Goal: Task Accomplishment & Management: Use online tool/utility

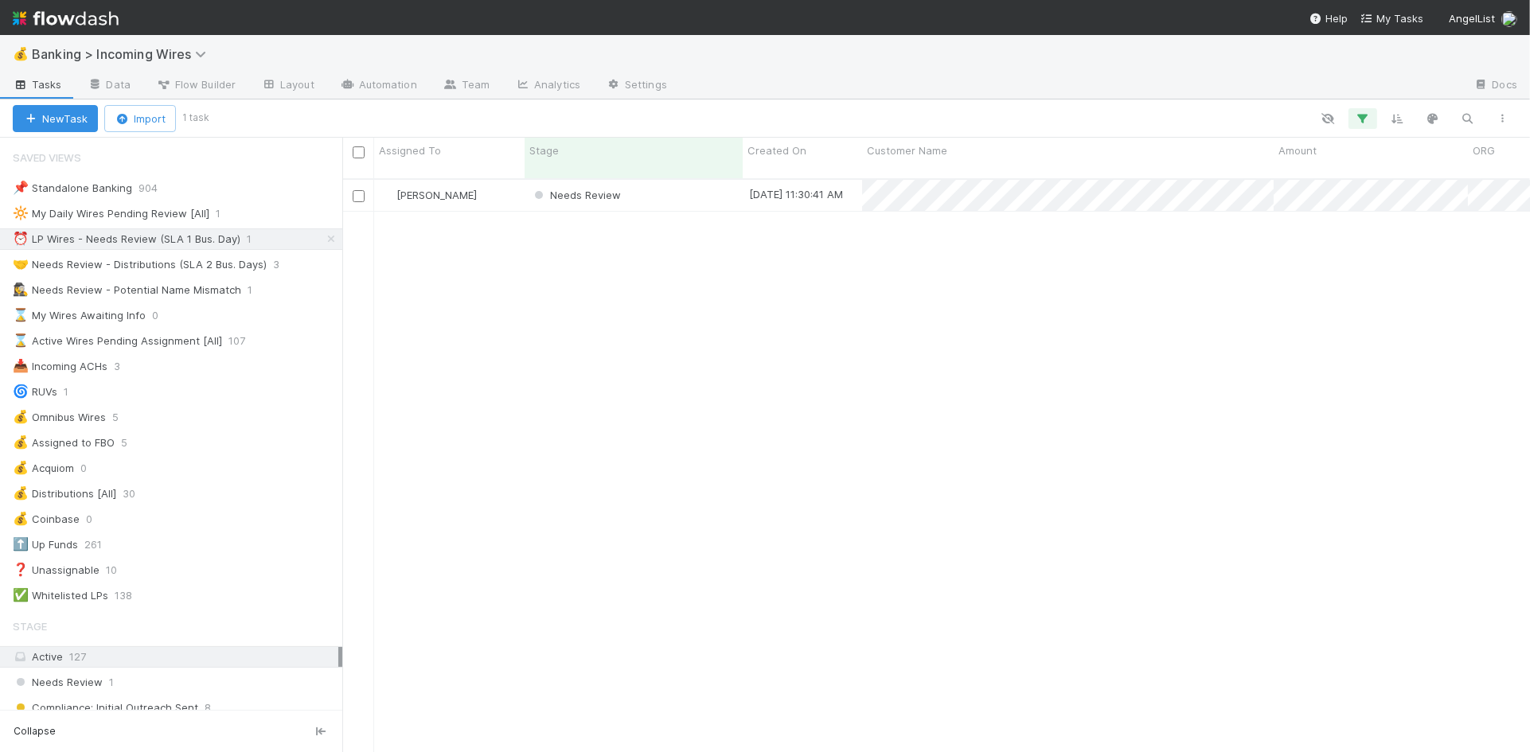
scroll to position [586, 1187]
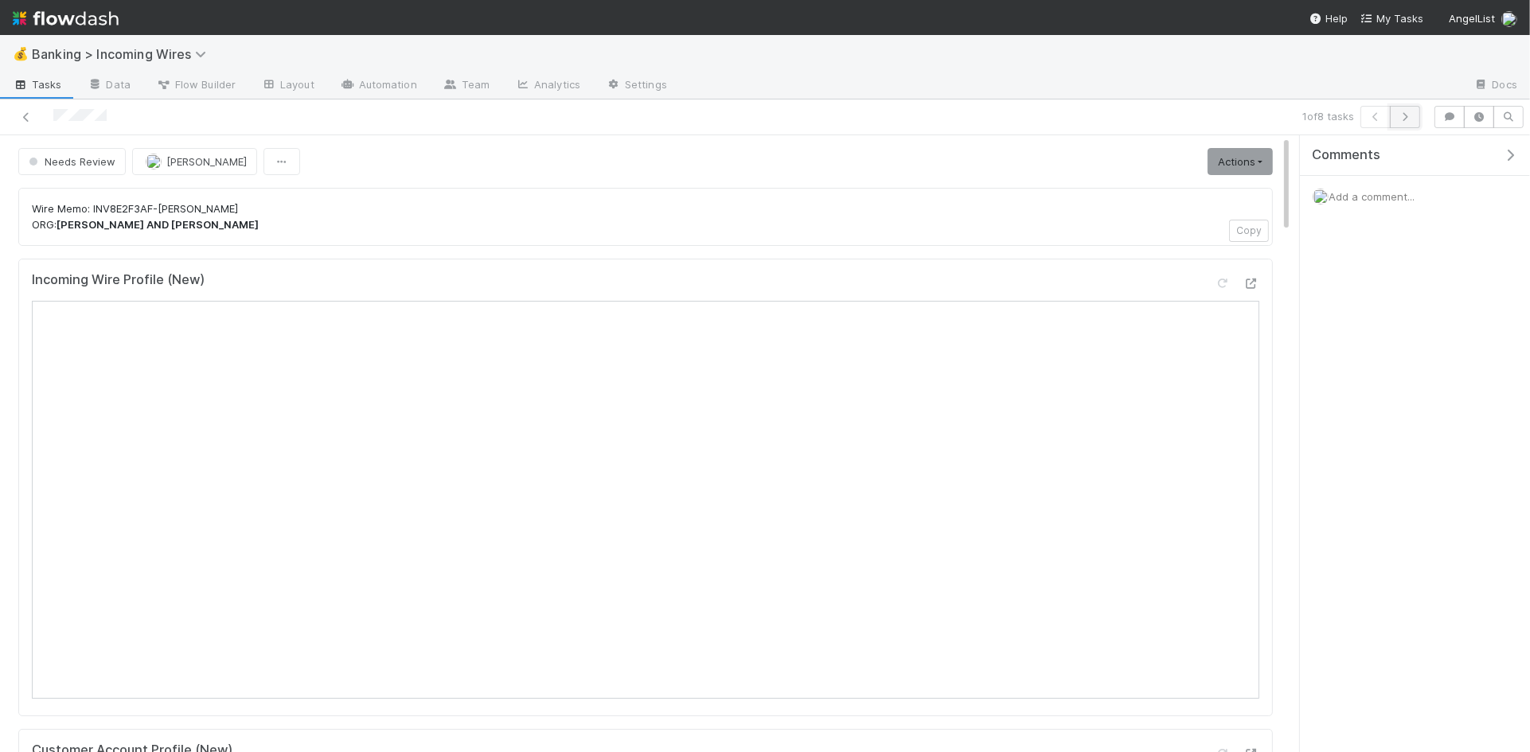
click at [1402, 118] on icon "button" at bounding box center [1405, 117] width 16 height 10
click at [1406, 123] on button "button" at bounding box center [1404, 117] width 30 height 22
click at [1402, 118] on icon "button" at bounding box center [1405, 117] width 16 height 10
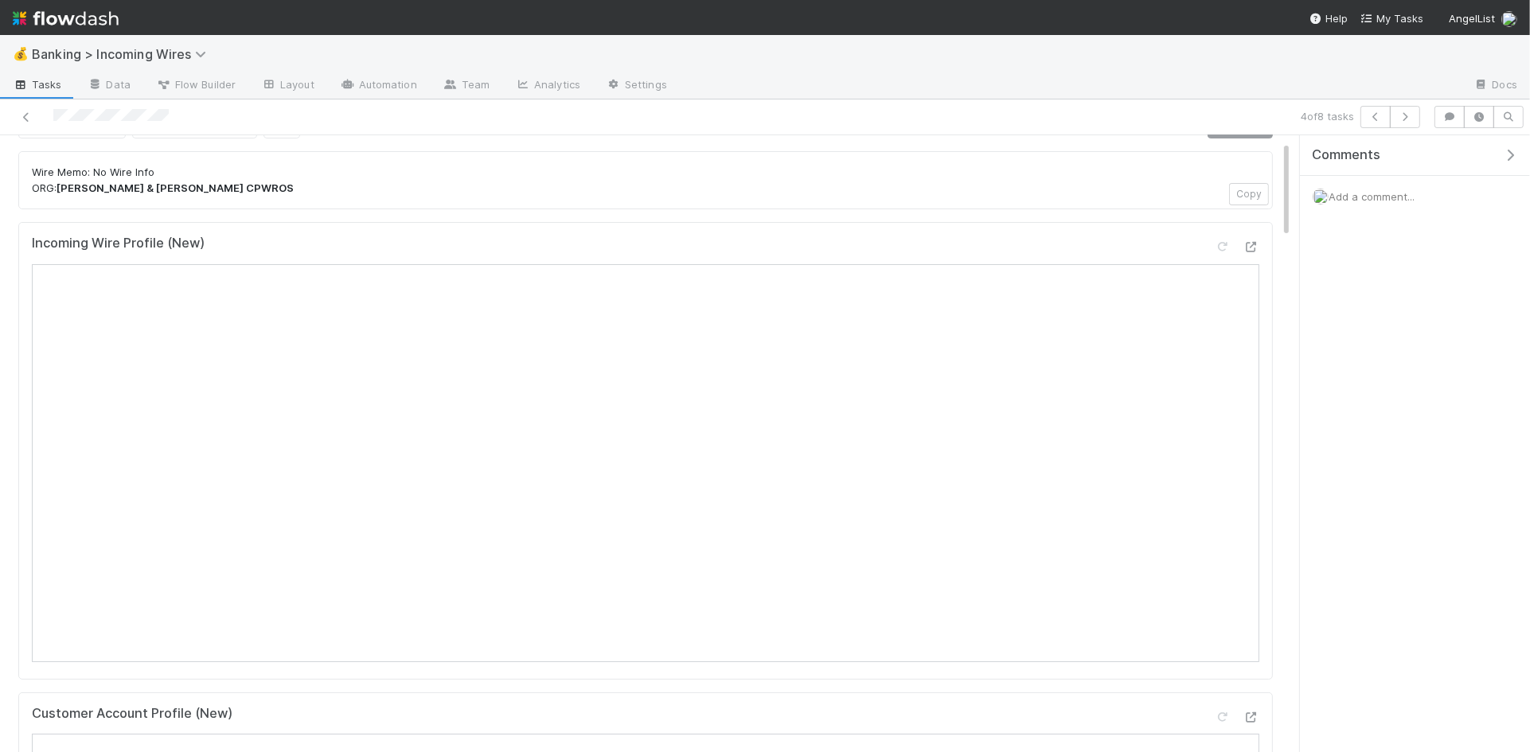
scroll to position [36, 0]
click at [1414, 119] on button "button" at bounding box center [1404, 117] width 30 height 22
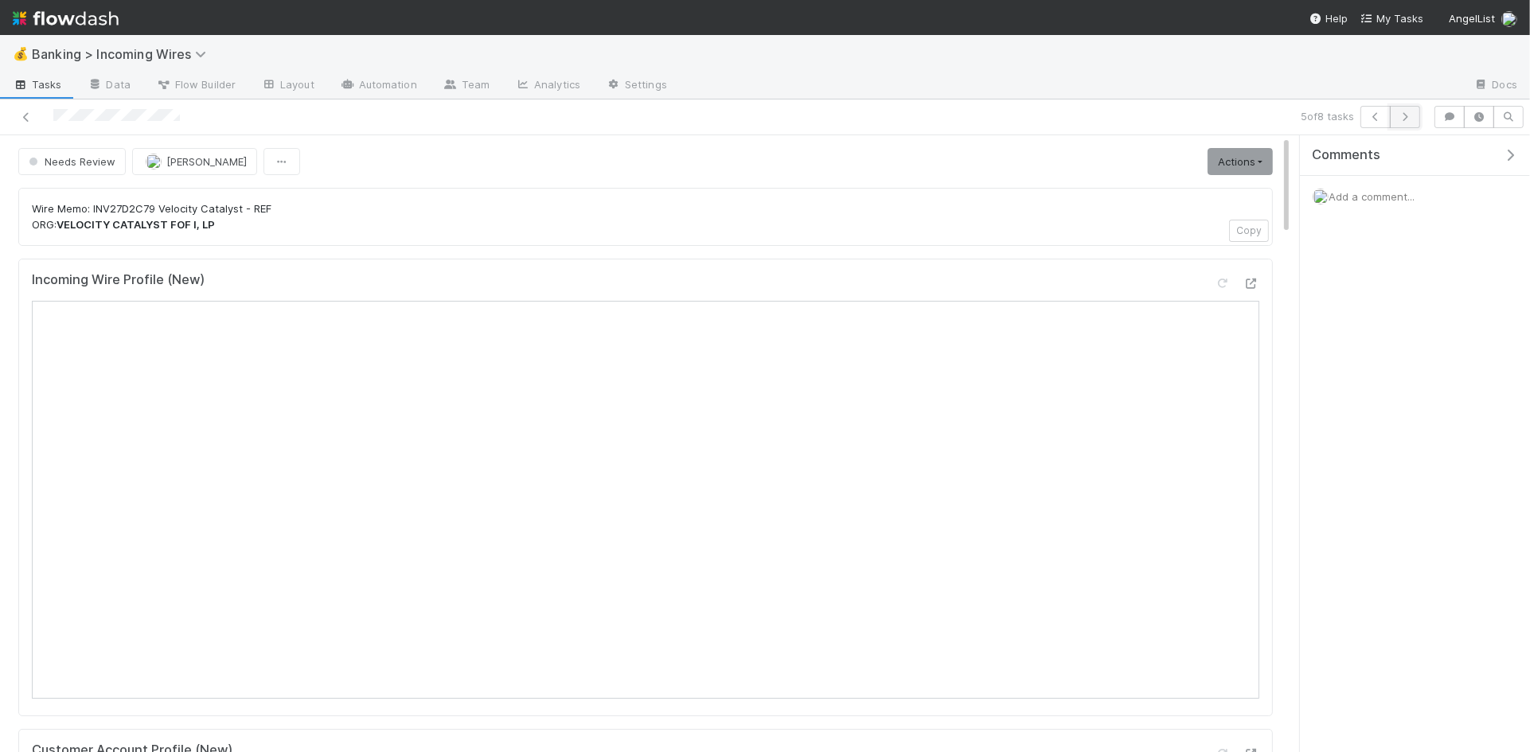
click at [1411, 116] on icon "button" at bounding box center [1405, 117] width 16 height 10
click at [1411, 118] on icon "button" at bounding box center [1405, 117] width 16 height 10
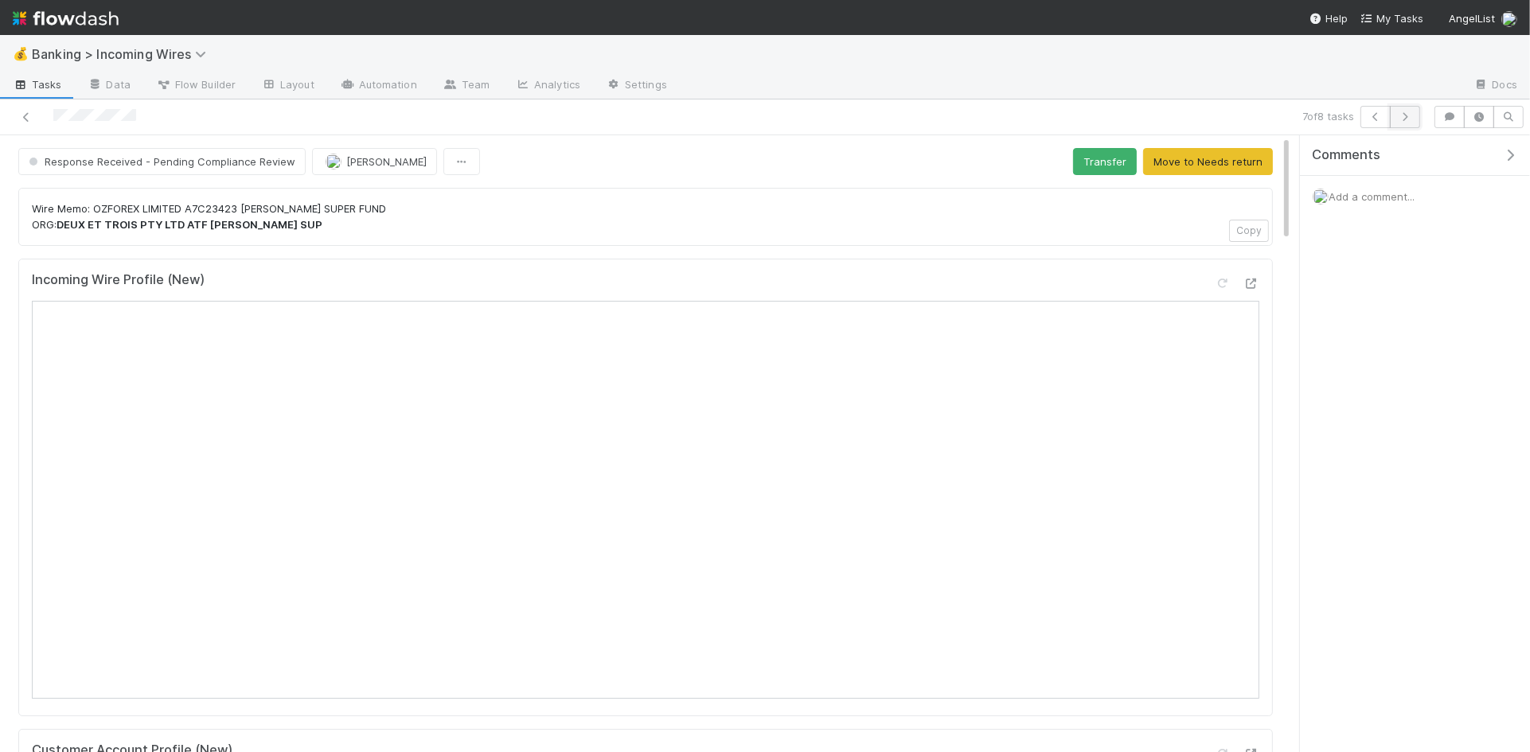
click at [1404, 120] on icon "button" at bounding box center [1405, 117] width 16 height 10
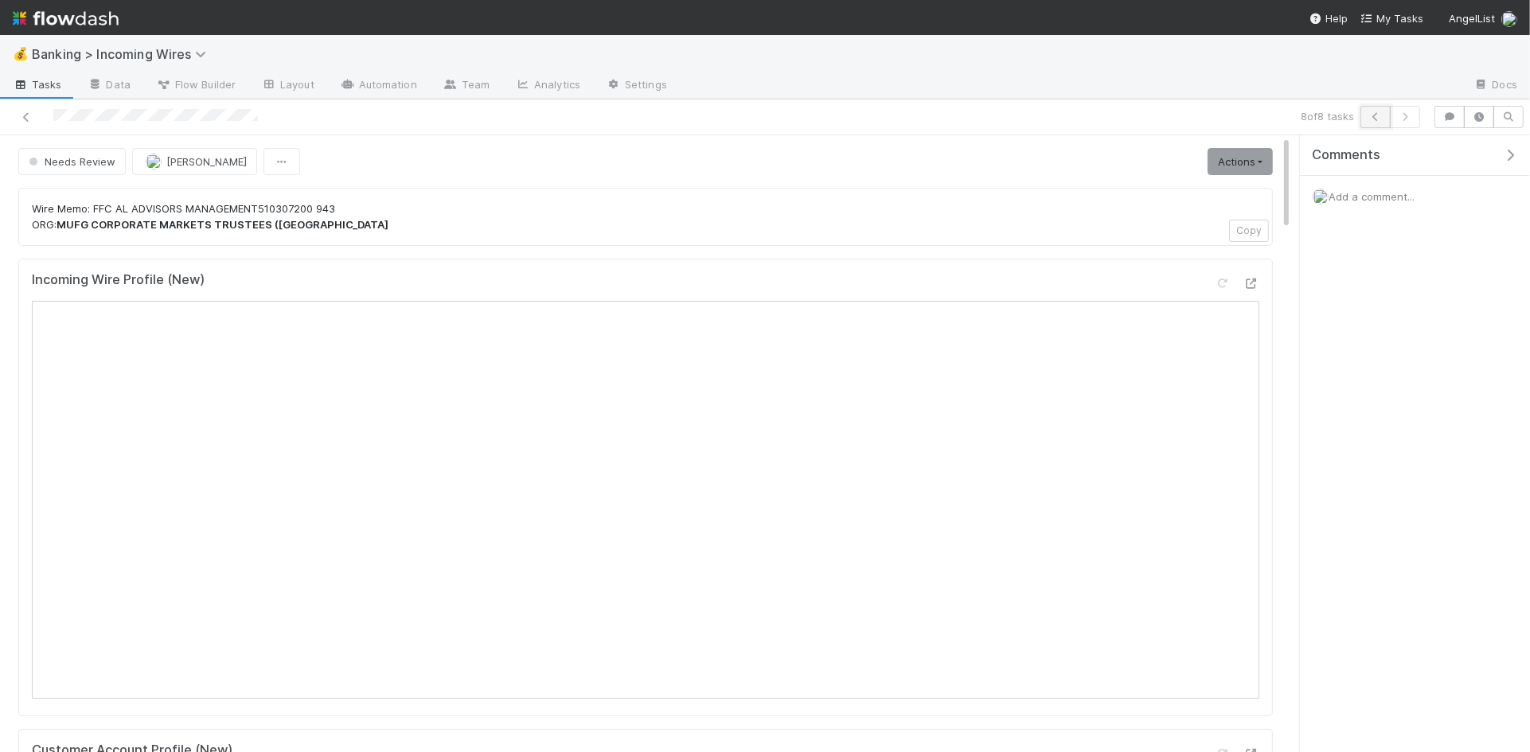
click at [1375, 114] on icon "button" at bounding box center [1375, 117] width 16 height 10
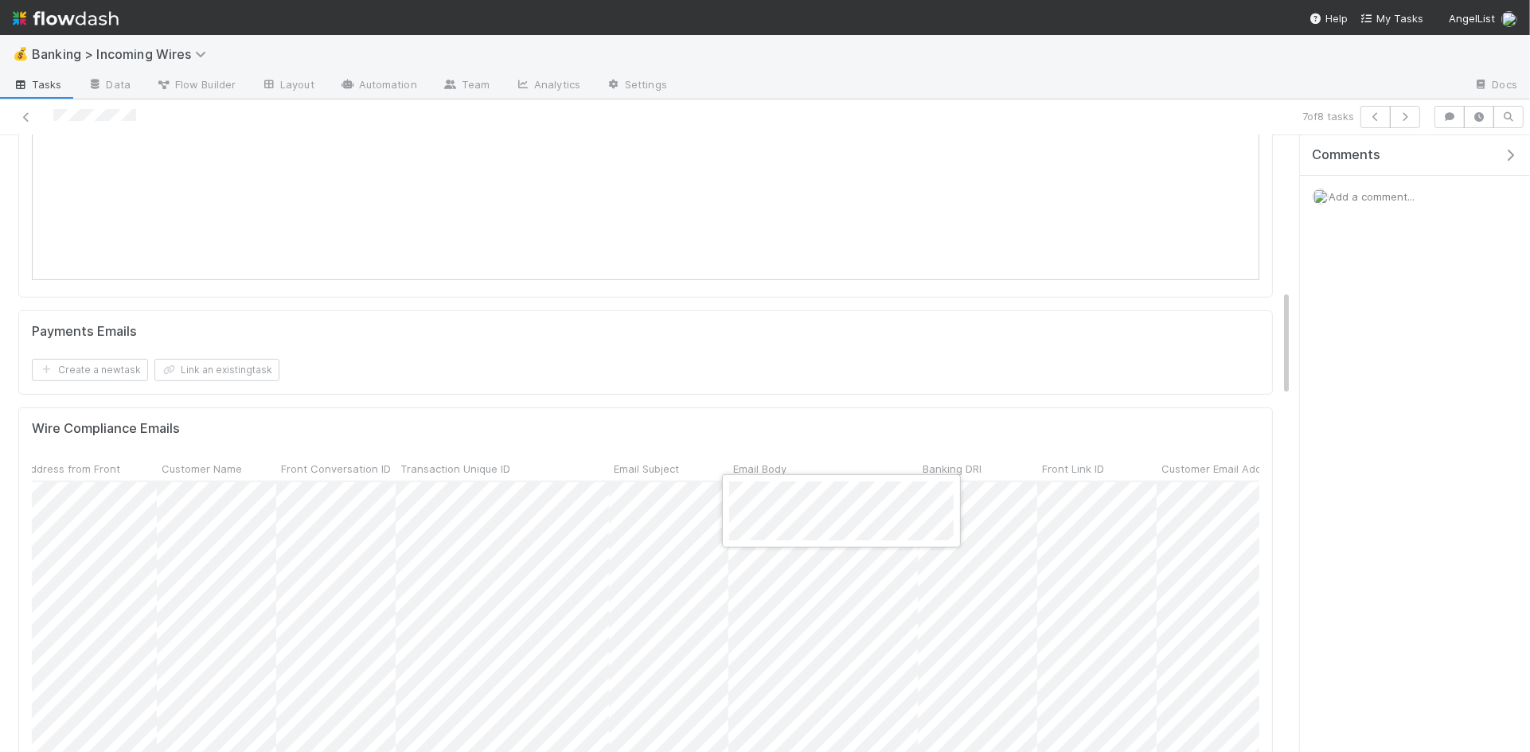
click at [964, 330] on div at bounding box center [765, 376] width 1530 height 752
drag, startPoint x: 1281, startPoint y: 247, endPoint x: 1268, endPoint y: 251, distance: 14.3
click at [1281, 247] on div at bounding box center [765, 376] width 1530 height 752
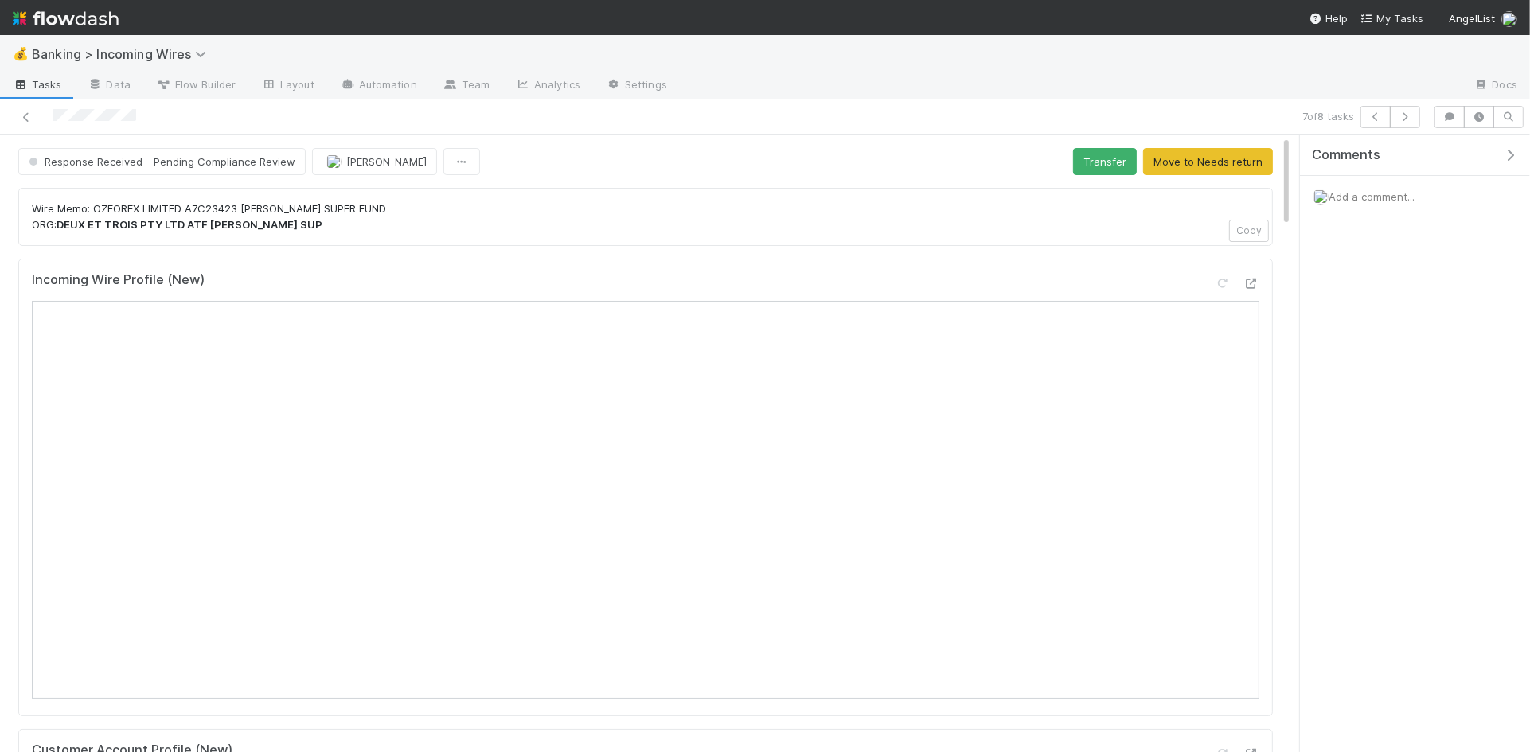
scroll to position [4, 0]
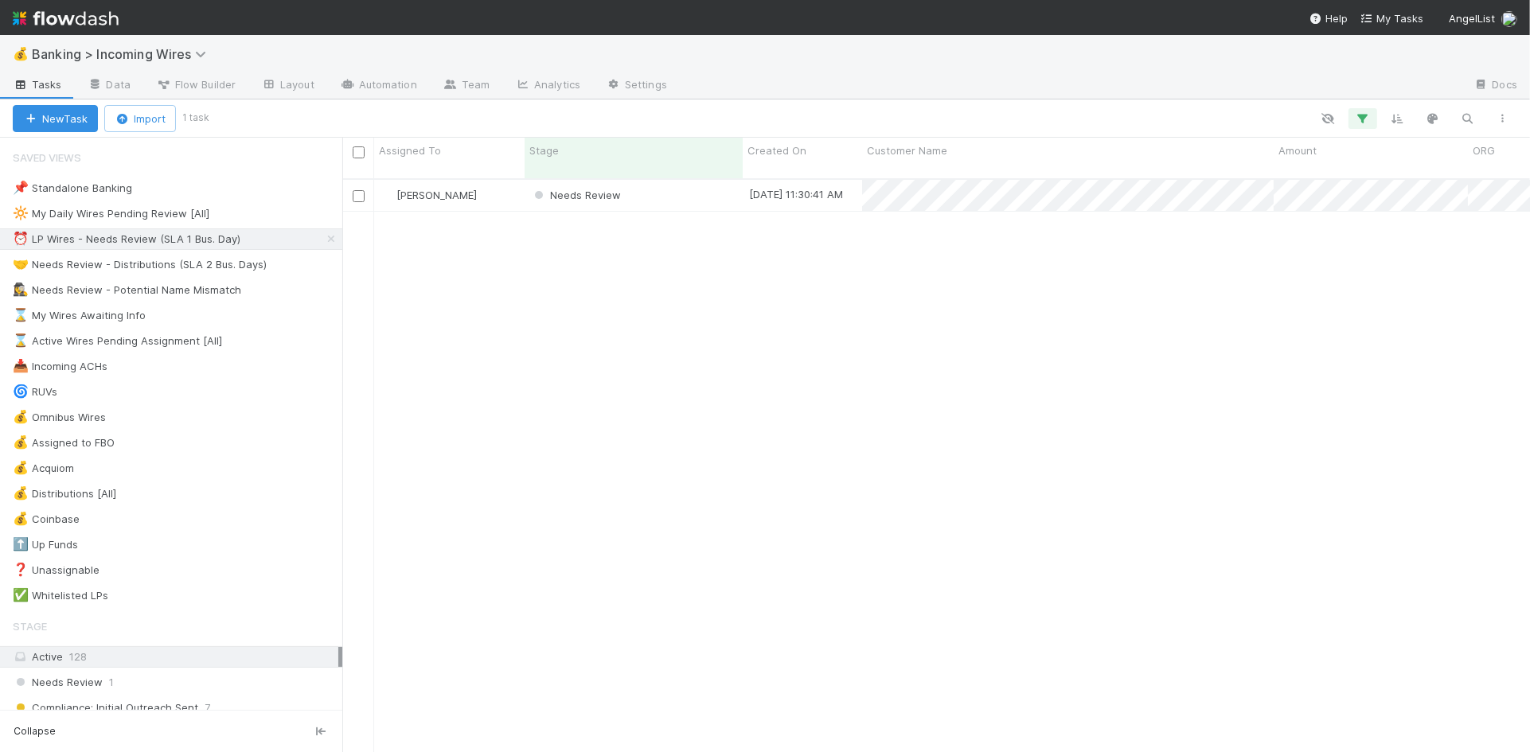
scroll to position [586, 1187]
click at [181, 260] on div "🤝 Needs Review - Distributions (SLA 2 Bus. Days)" at bounding box center [140, 265] width 254 height 20
drag, startPoint x: 182, startPoint y: 260, endPoint x: 190, endPoint y: 257, distance: 8.6
click at [181, 260] on div "🤝 Needs Review - Distributions (SLA 2 Bus. Days)" at bounding box center [140, 265] width 254 height 20
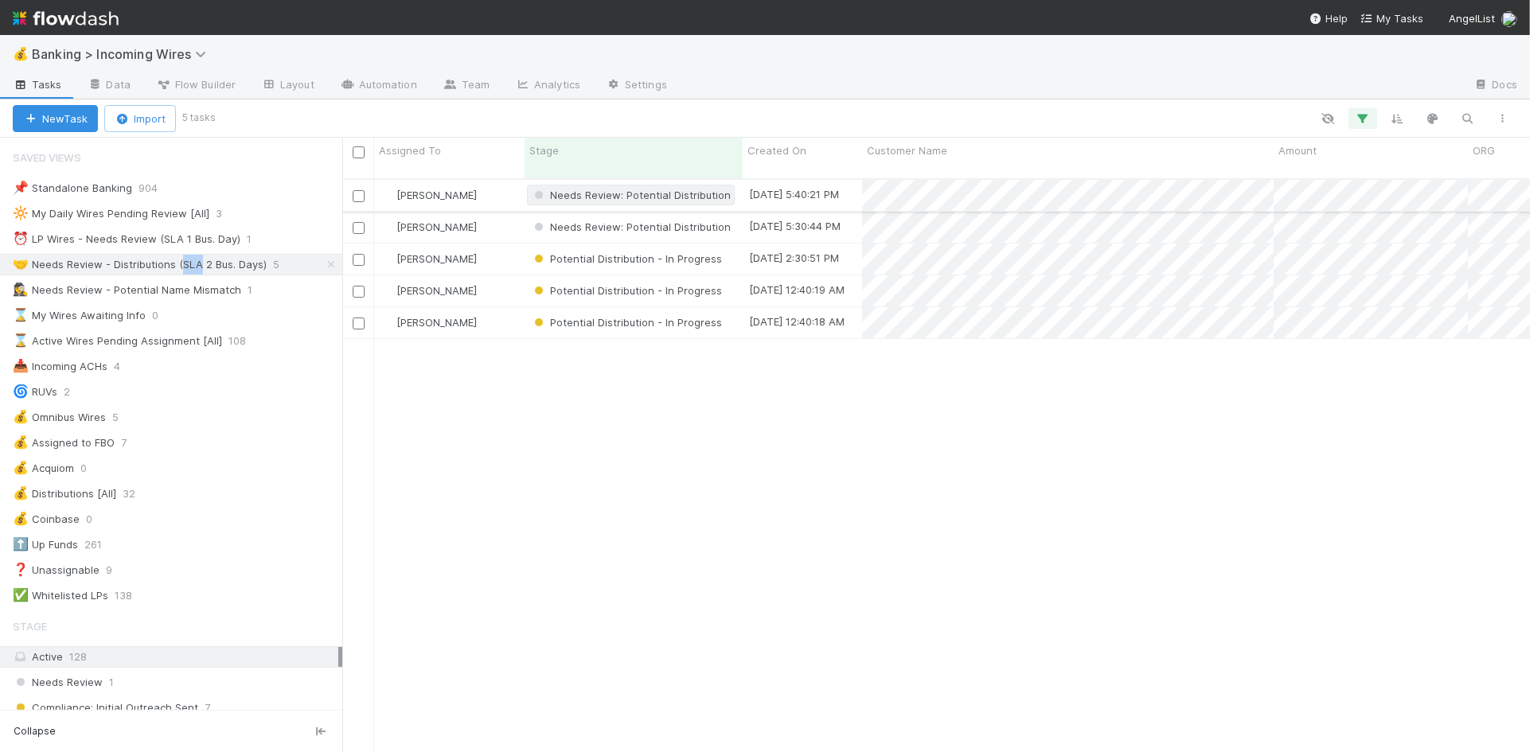
scroll to position [586, 1187]
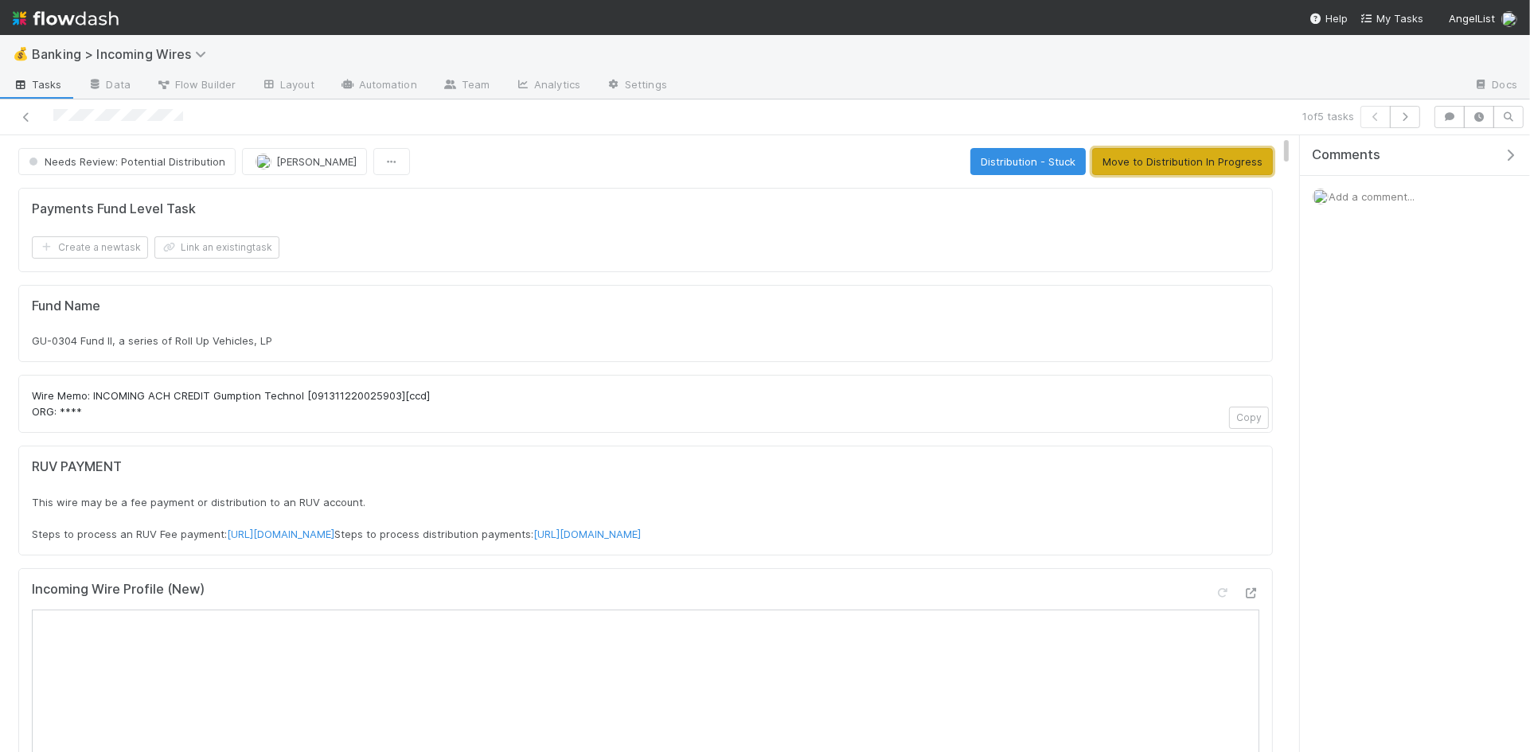
click at [1182, 164] on button "Move to Distribution In Progress" at bounding box center [1182, 161] width 181 height 27
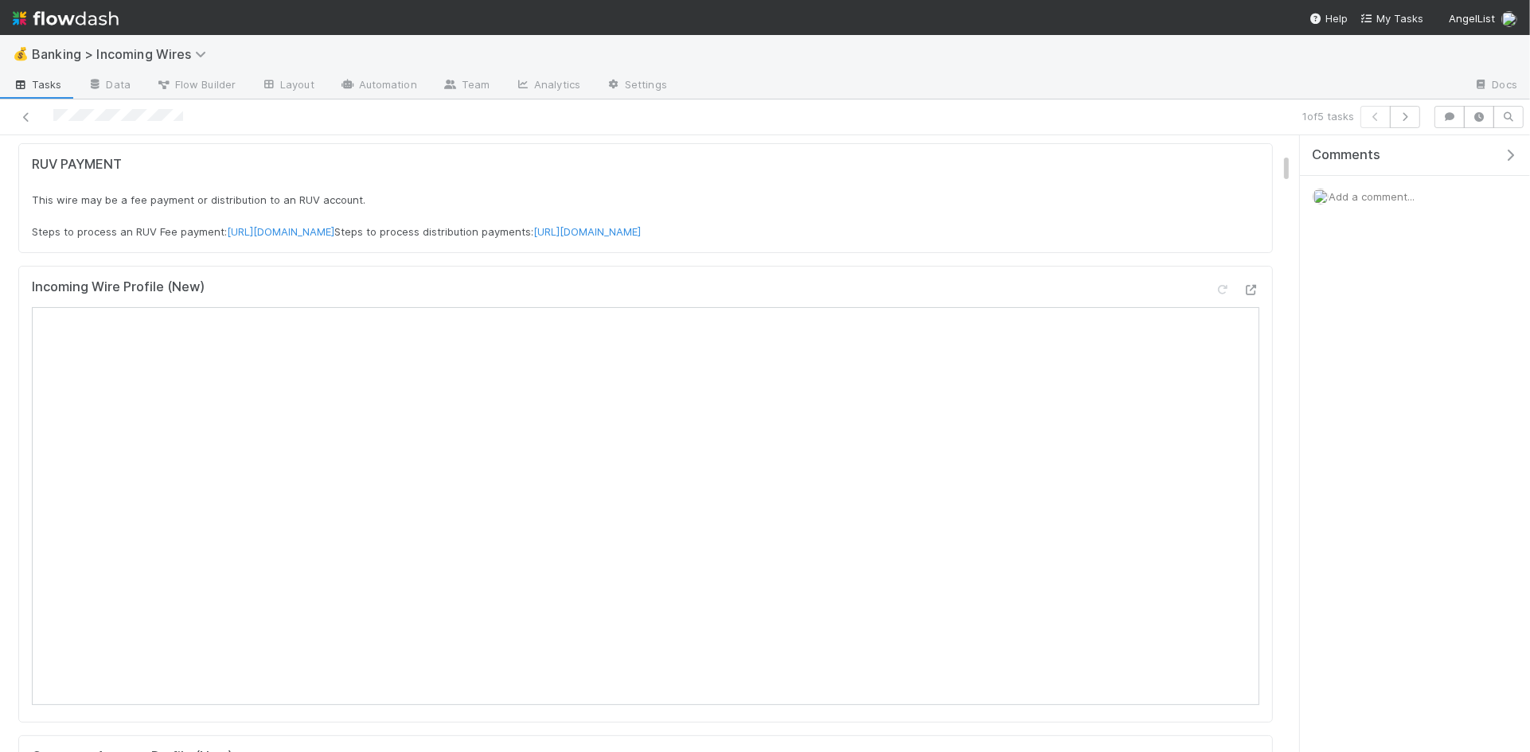
scroll to position [343, 0]
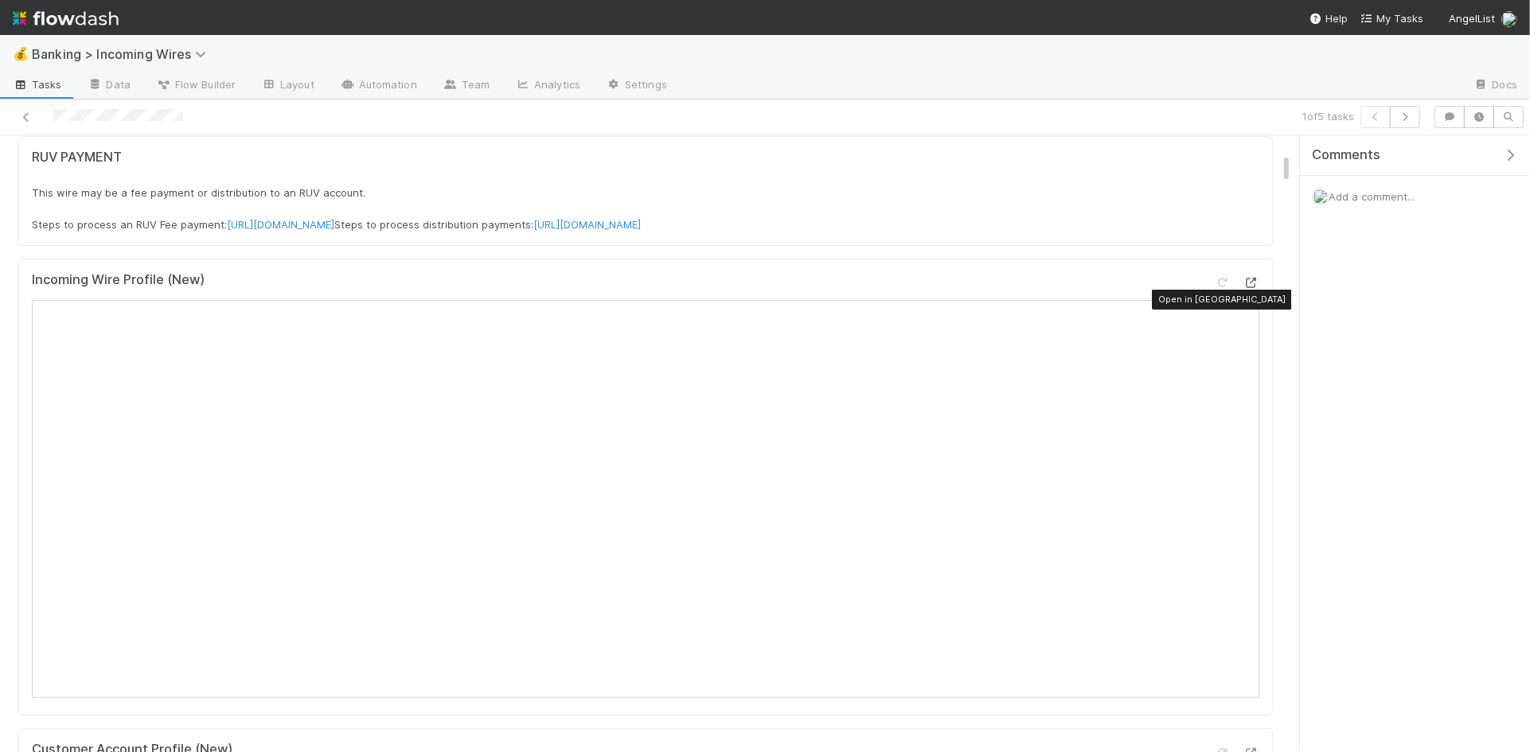
click at [1254, 288] on icon at bounding box center [1251, 283] width 16 height 10
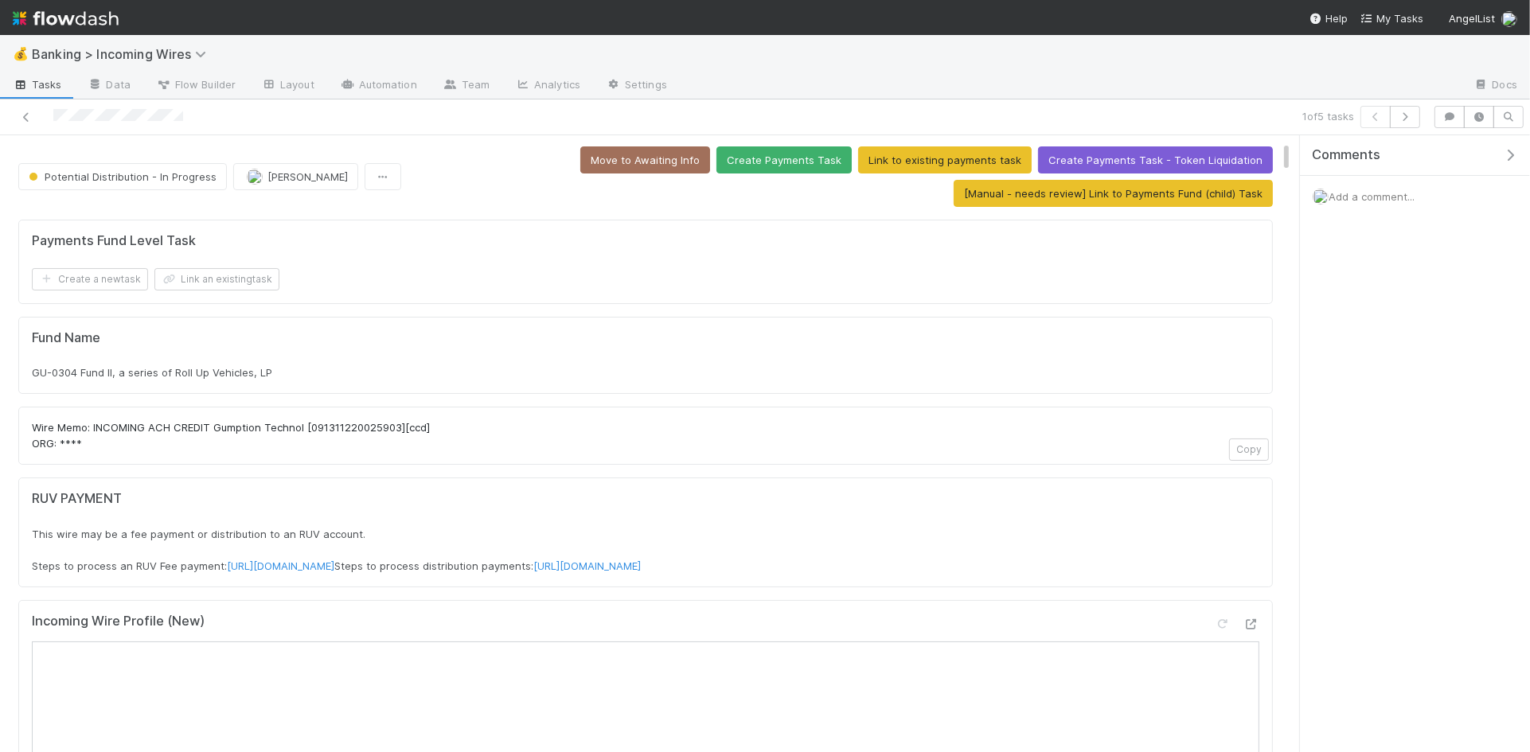
scroll to position [0, 0]
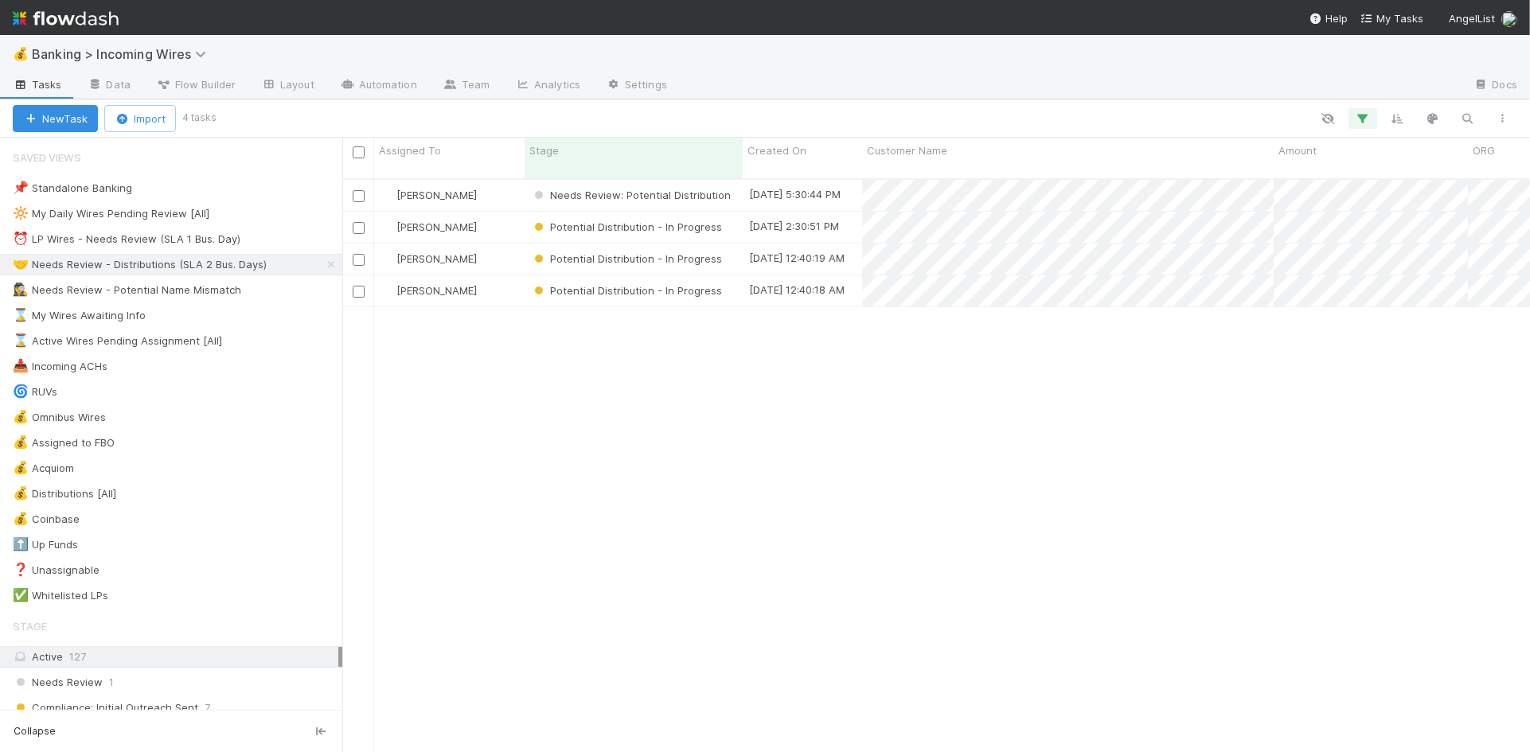
scroll to position [586, 1187]
click at [203, 240] on div "⏰ LP Wires - Needs Review (SLA 1 Bus. Day)" at bounding box center [127, 239] width 228 height 20
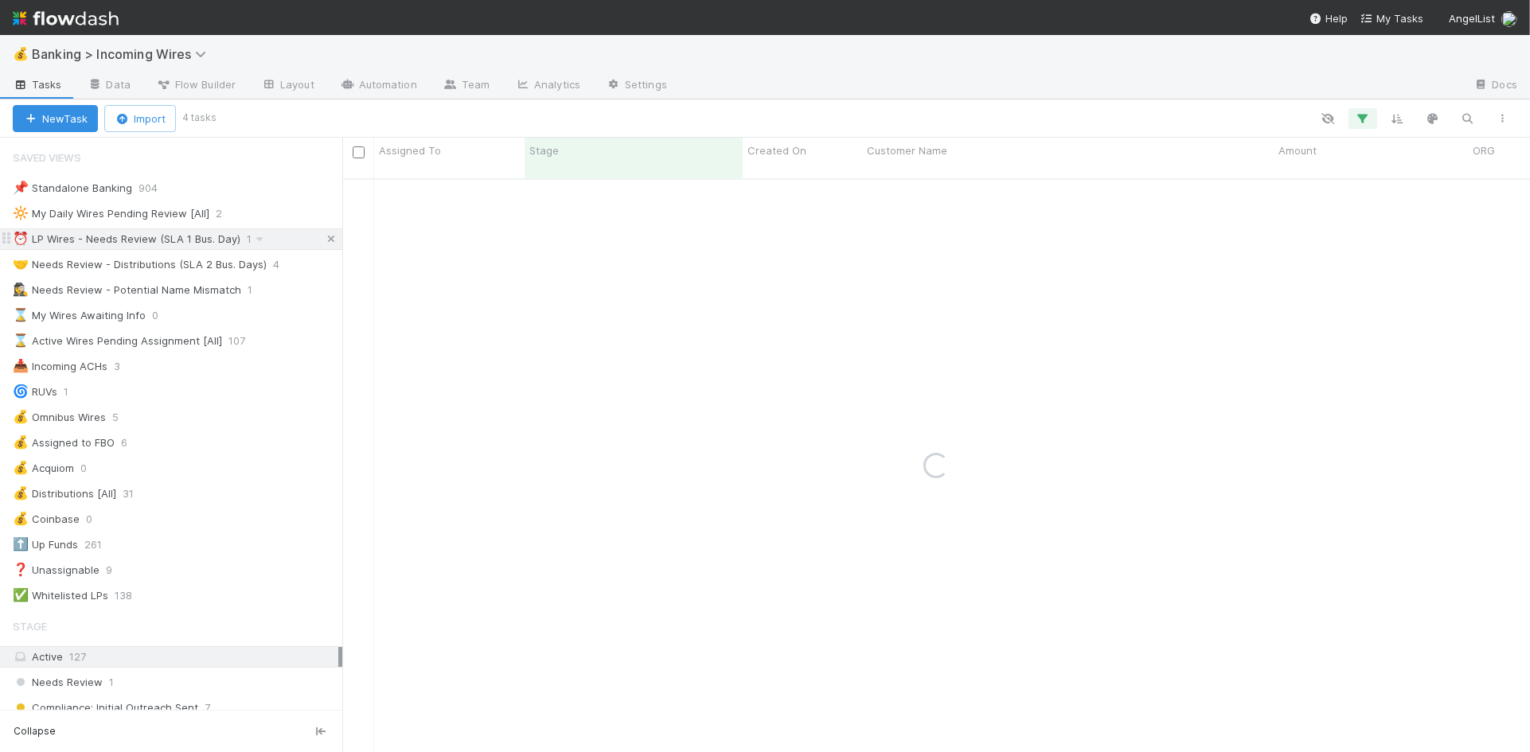
click at [331, 240] on icon at bounding box center [331, 239] width 16 height 10
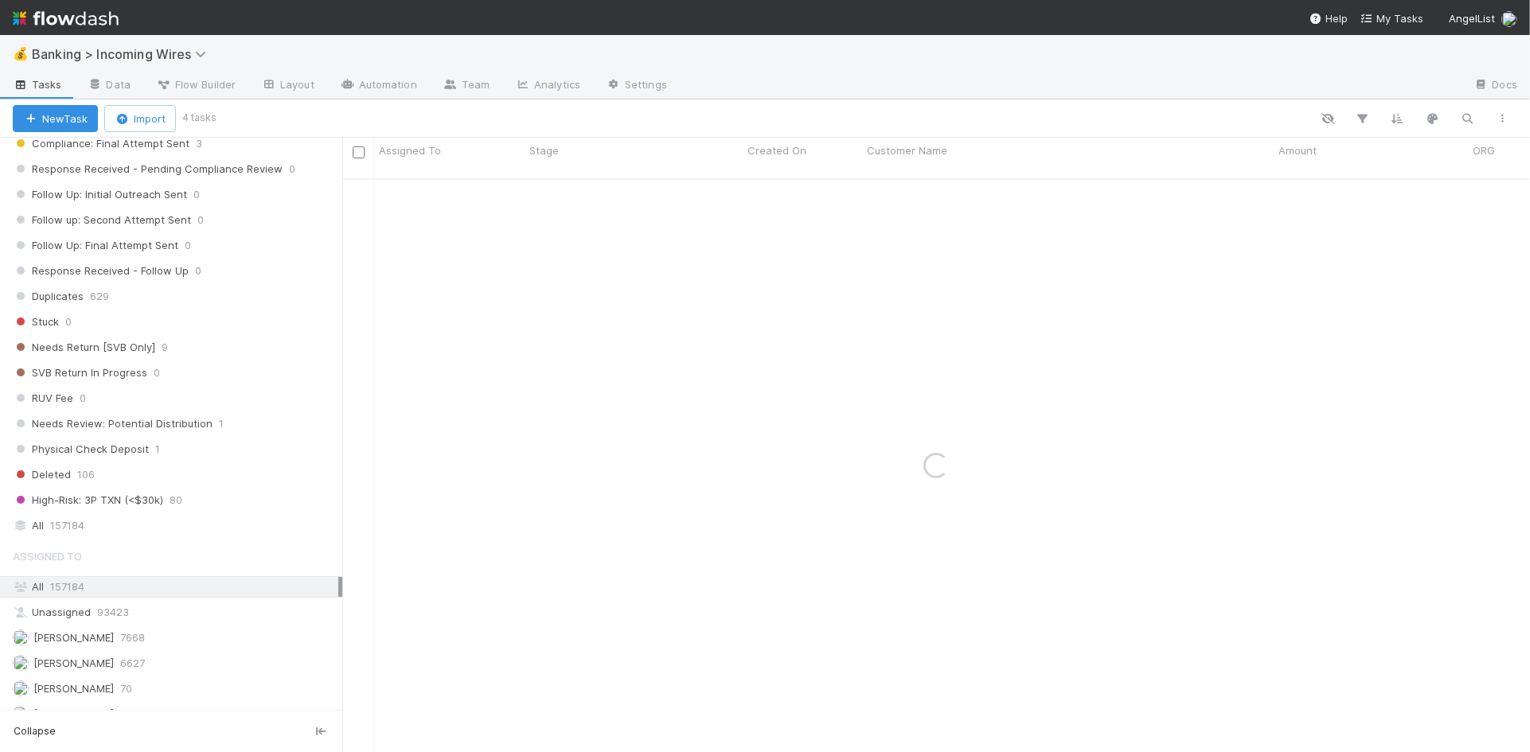
scroll to position [927, 0]
click at [145, 517] on div "All 157184" at bounding box center [175, 519] width 325 height 20
click at [1458, 111] on button "button" at bounding box center [1467, 118] width 29 height 21
click at [1356, 88] on input "b4dcf3e8-66f7-41f0-96d5-c27e5ce3d24e" at bounding box center [1384, 92] width 159 height 19
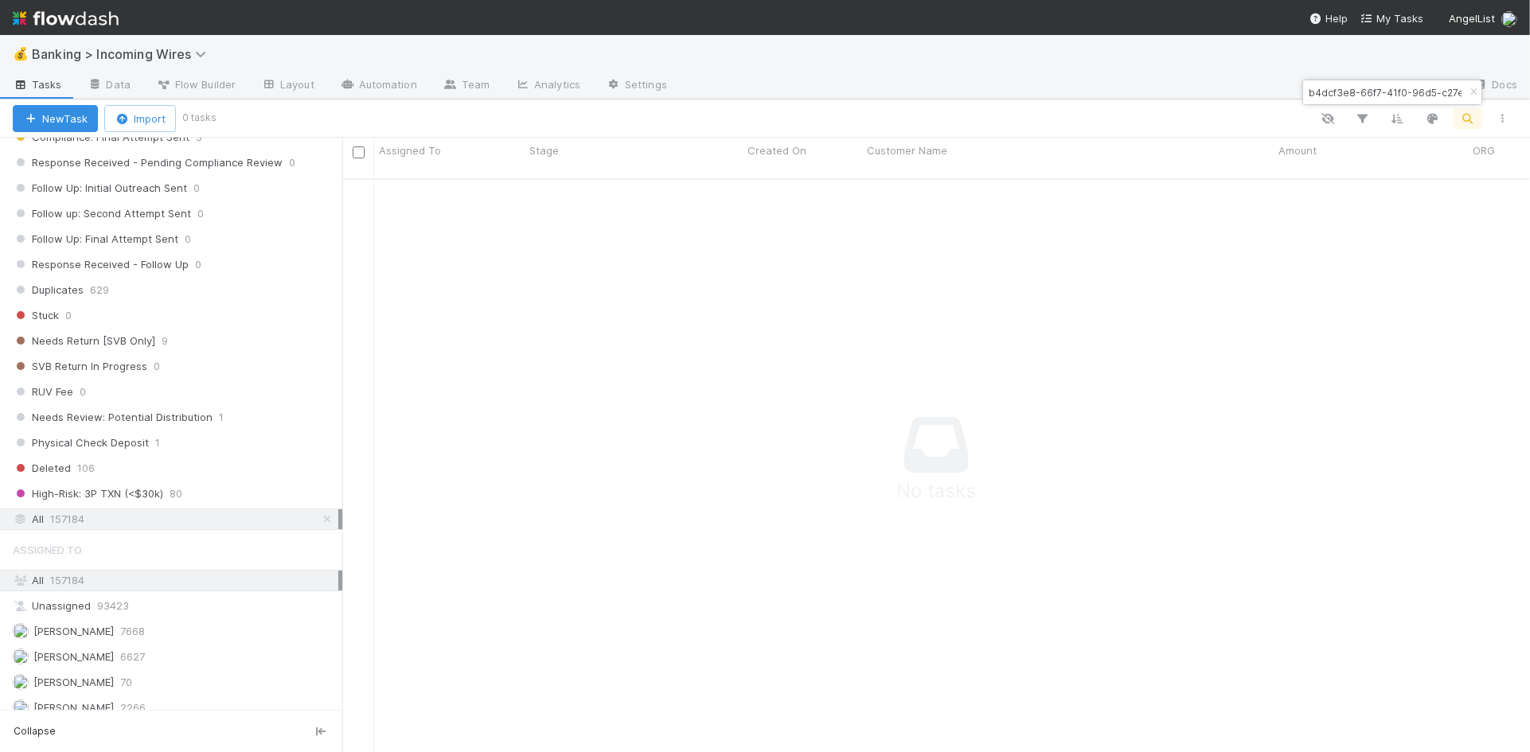
click at [1357, 88] on input "b4dcf3e8-66f7-41f0-96d5-c27e5ce3d24e" at bounding box center [1384, 92] width 159 height 19
paste input "202507220008543"
click at [1418, 92] on input "202507220008543" at bounding box center [1384, 92] width 159 height 19
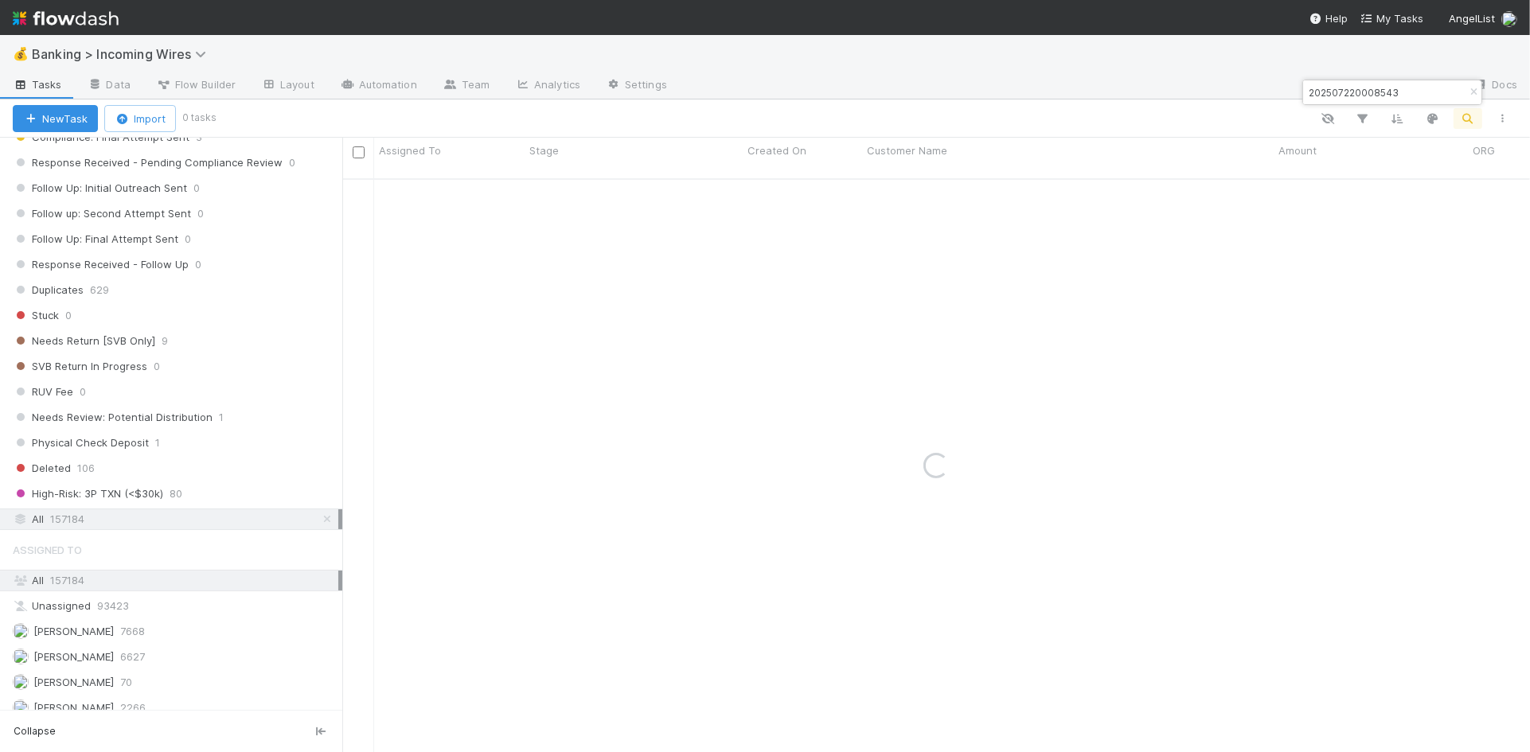
click at [1418, 92] on input "202507220008543" at bounding box center [1384, 92] width 159 height 19
paste input "MMQFMP2N007315"
click at [1343, 93] on input "20250722MMQFMP2N007315" at bounding box center [1384, 92] width 159 height 19
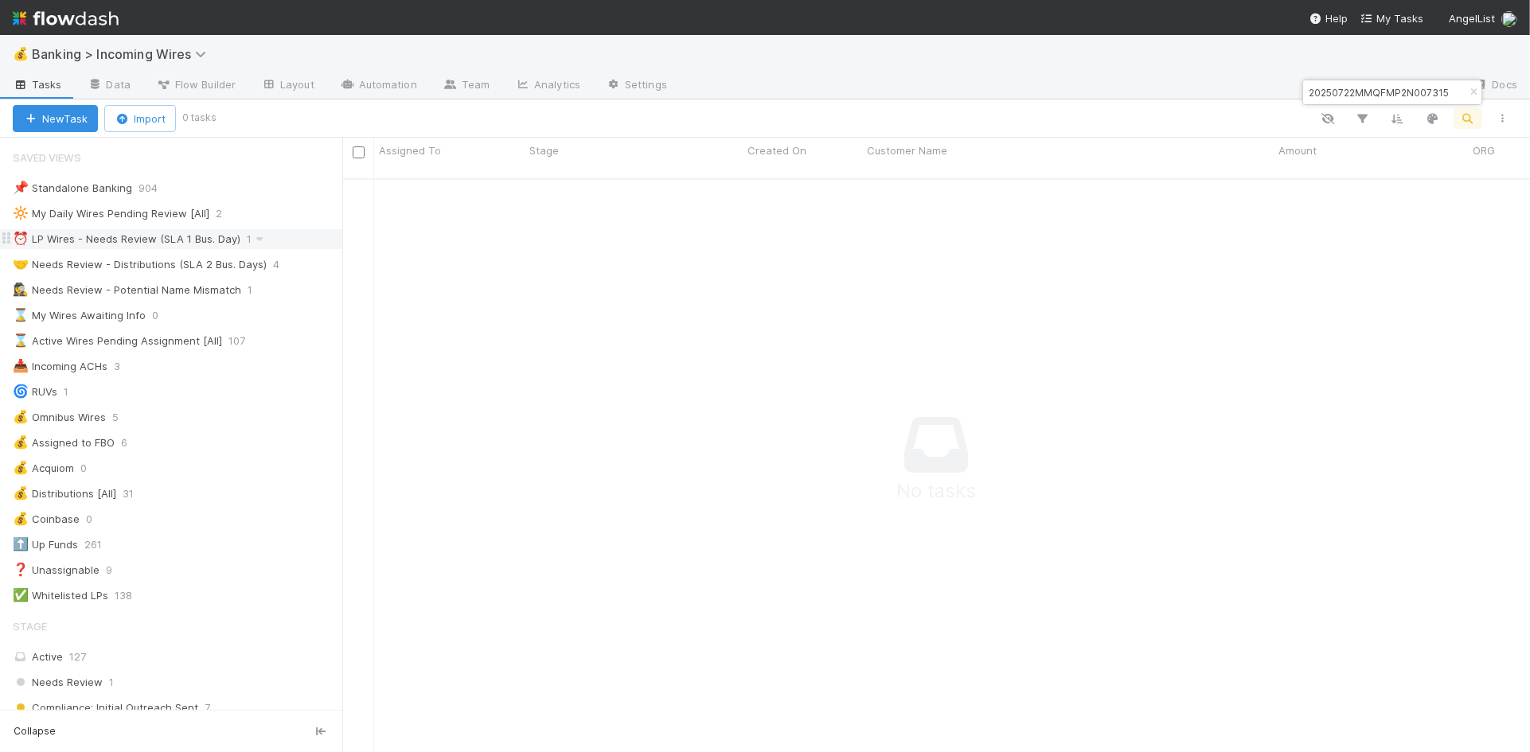
scroll to position [0, 0]
click at [1428, 80] on div "20250722MMQFMP2N007315" at bounding box center [1392, 92] width 178 height 24
click at [1430, 88] on div "20250722MMQFMP2N007315" at bounding box center [1392, 92] width 178 height 24
click at [1433, 93] on div "20250722MMQFMP2N007315" at bounding box center [1392, 92] width 178 height 24
click at [1394, 92] on input "20250722MMQFMP2N007315" at bounding box center [1384, 92] width 159 height 19
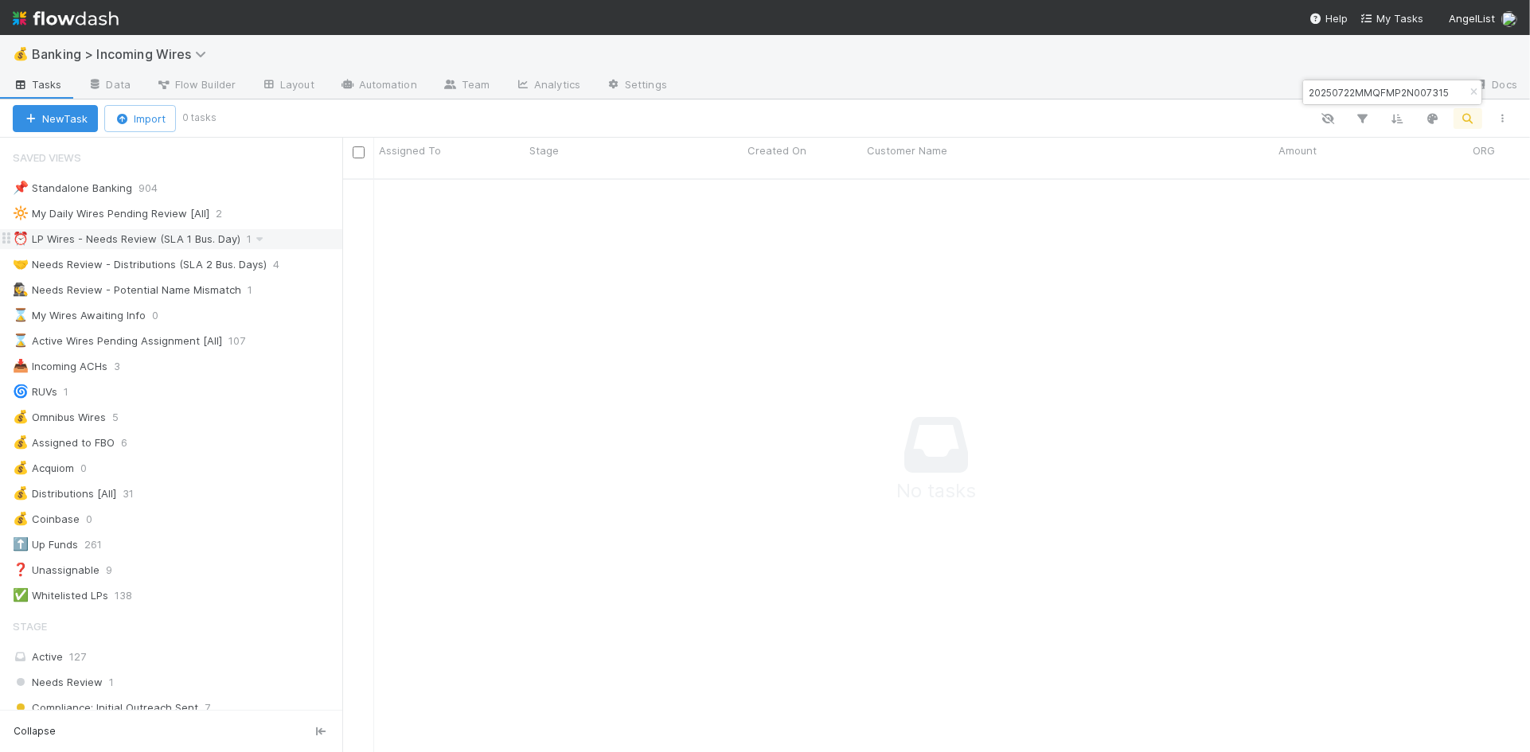
click at [1400, 92] on input "20250722MMQFMP2N007315" at bounding box center [1384, 92] width 159 height 19
paste input "42,500.00"
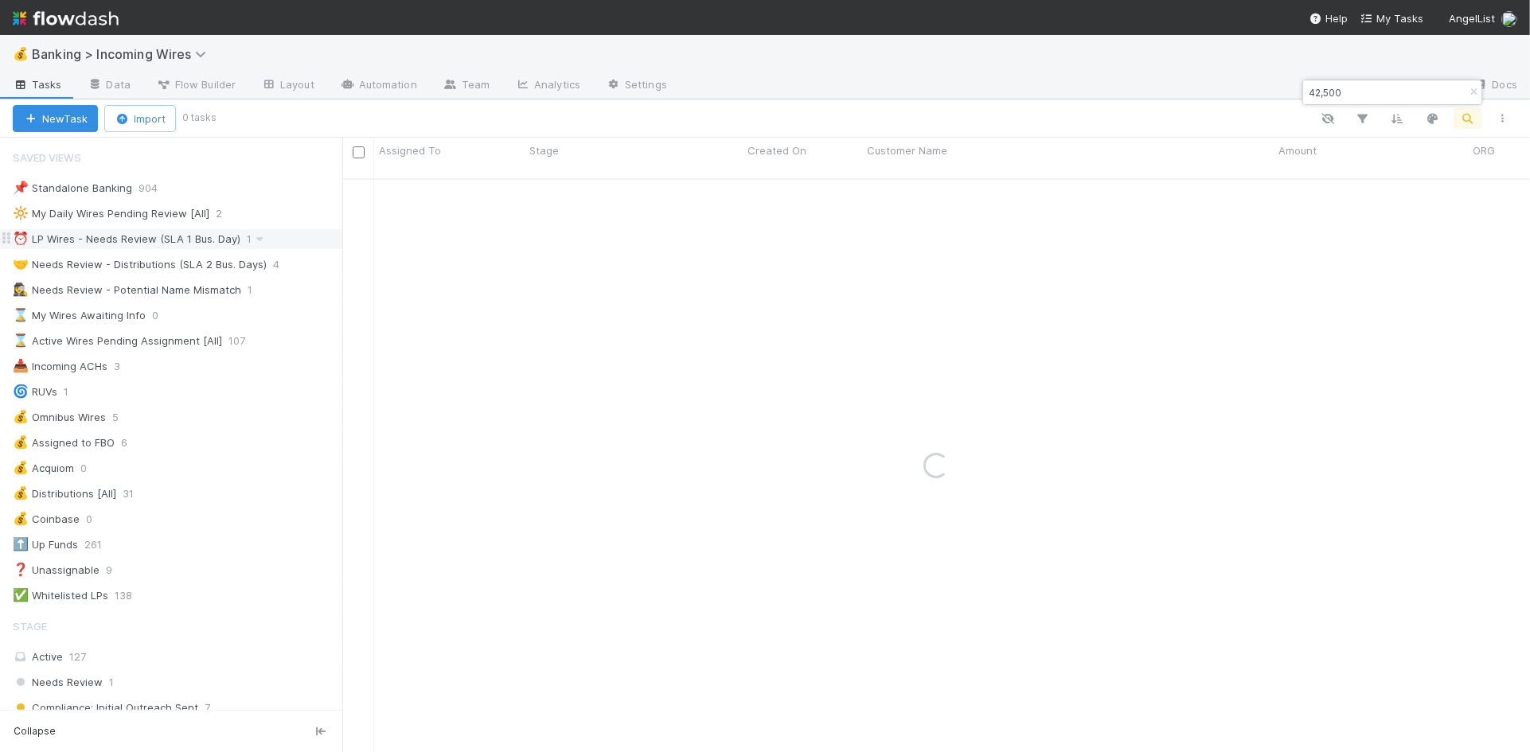
click at [1325, 92] on input "42,500" at bounding box center [1384, 92] width 159 height 19
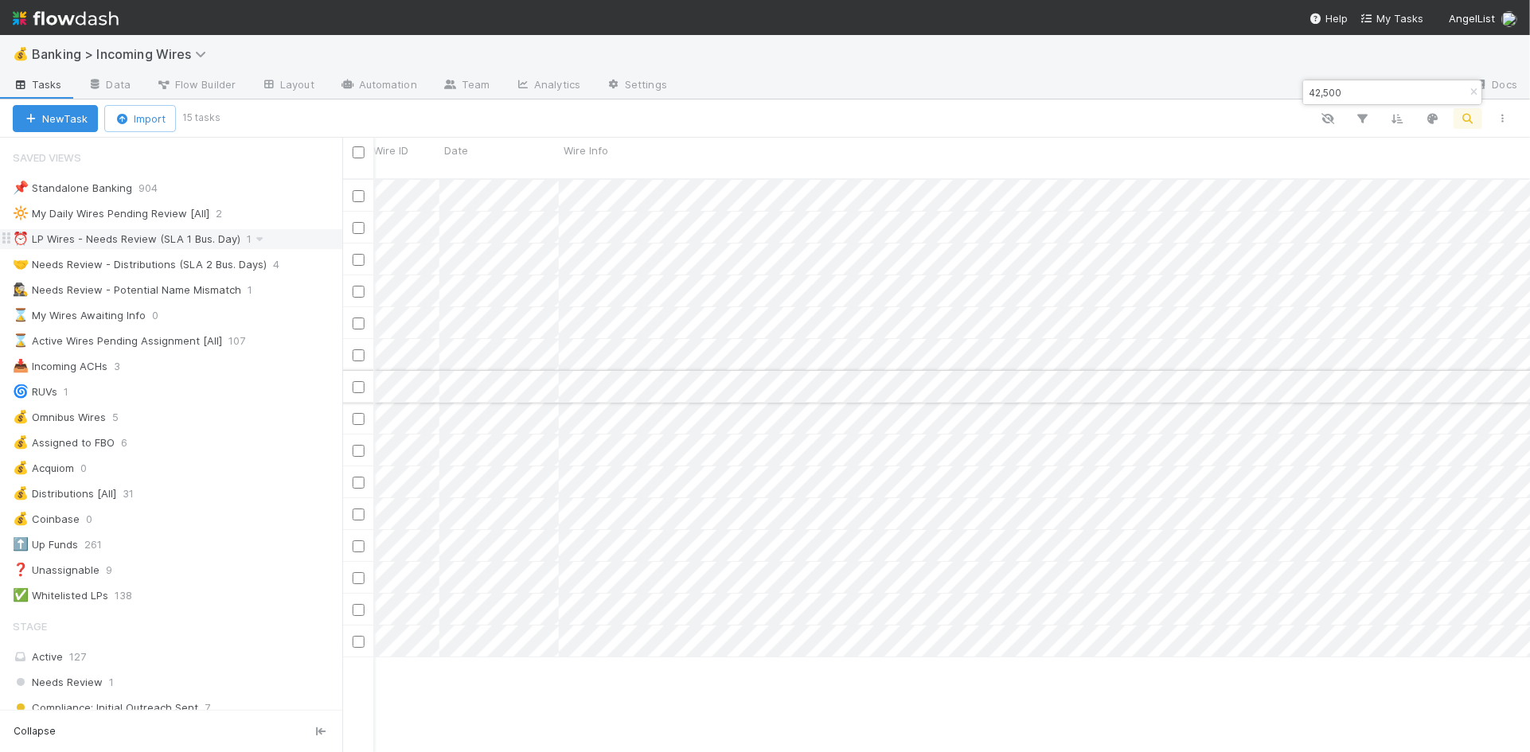
scroll to position [0, 0]
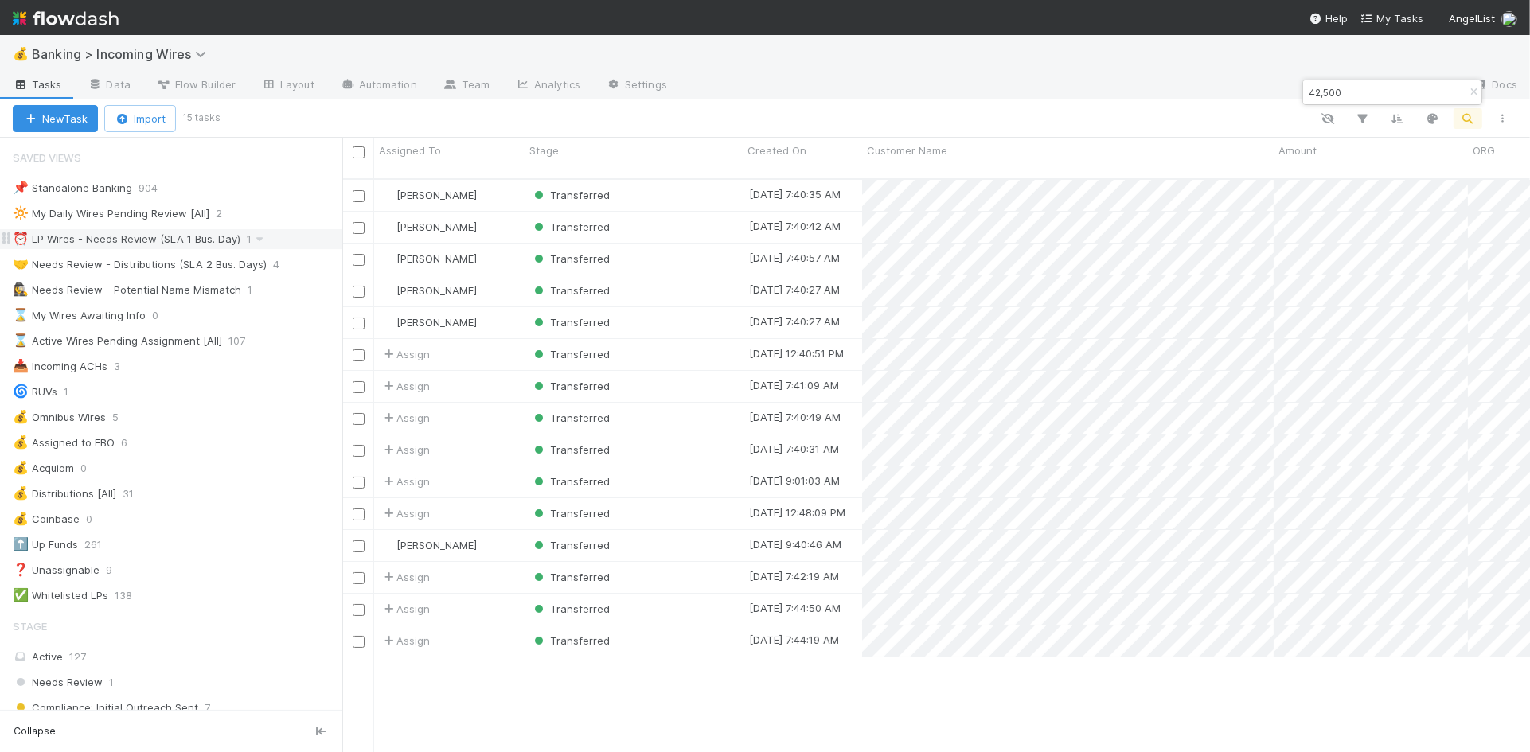
click at [1366, 90] on input "42,500" at bounding box center [1384, 92] width 159 height 19
paste input "20250722MMQFMP2N007315"
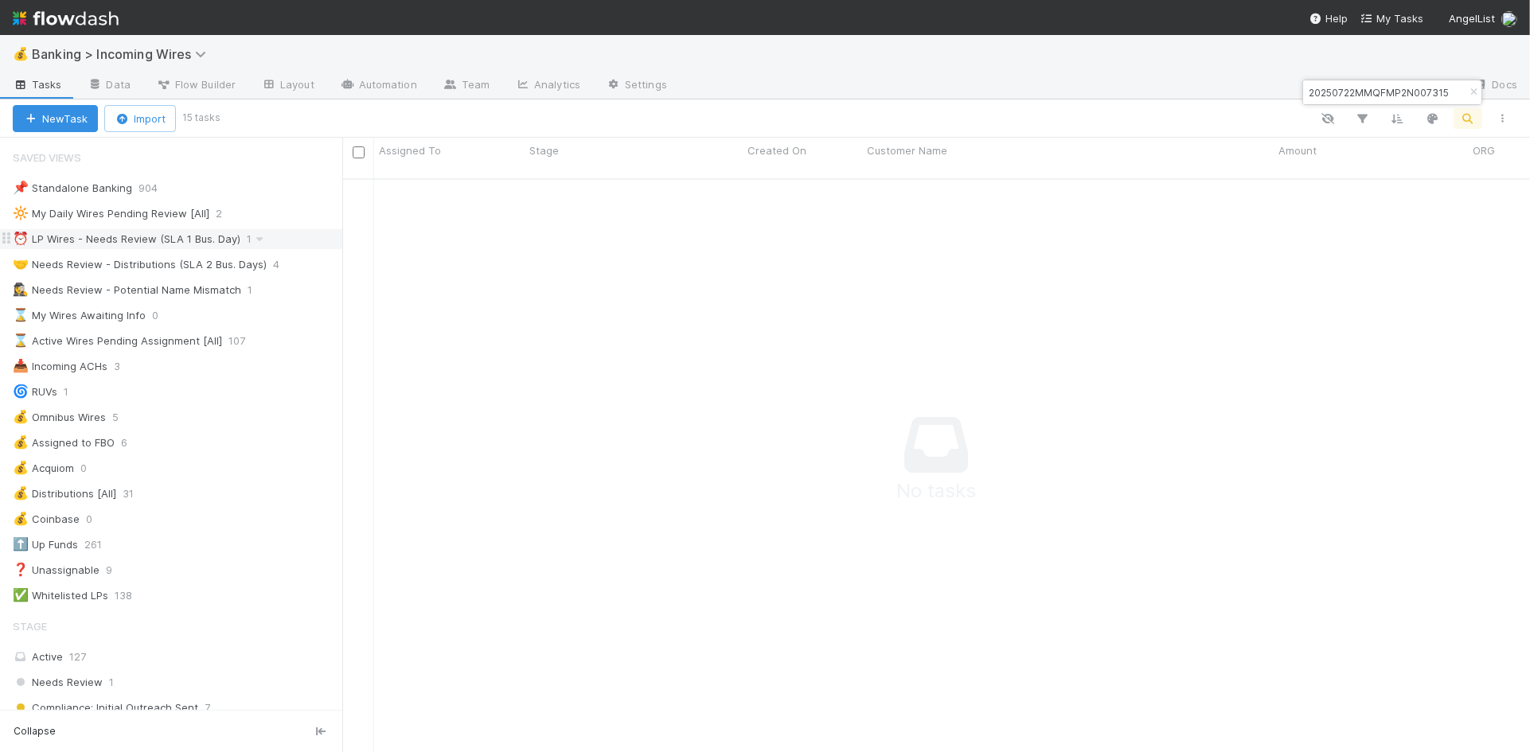
click at [1403, 99] on input "20250722MMQFMP2N007315" at bounding box center [1384, 92] width 159 height 19
paste input "b4dcf3e8-66f7-41f0-96d5-c27e5ce3d24e"
type input "b4dcf3e8-66f7-41f0-96d5-c27e5ce3d24e"
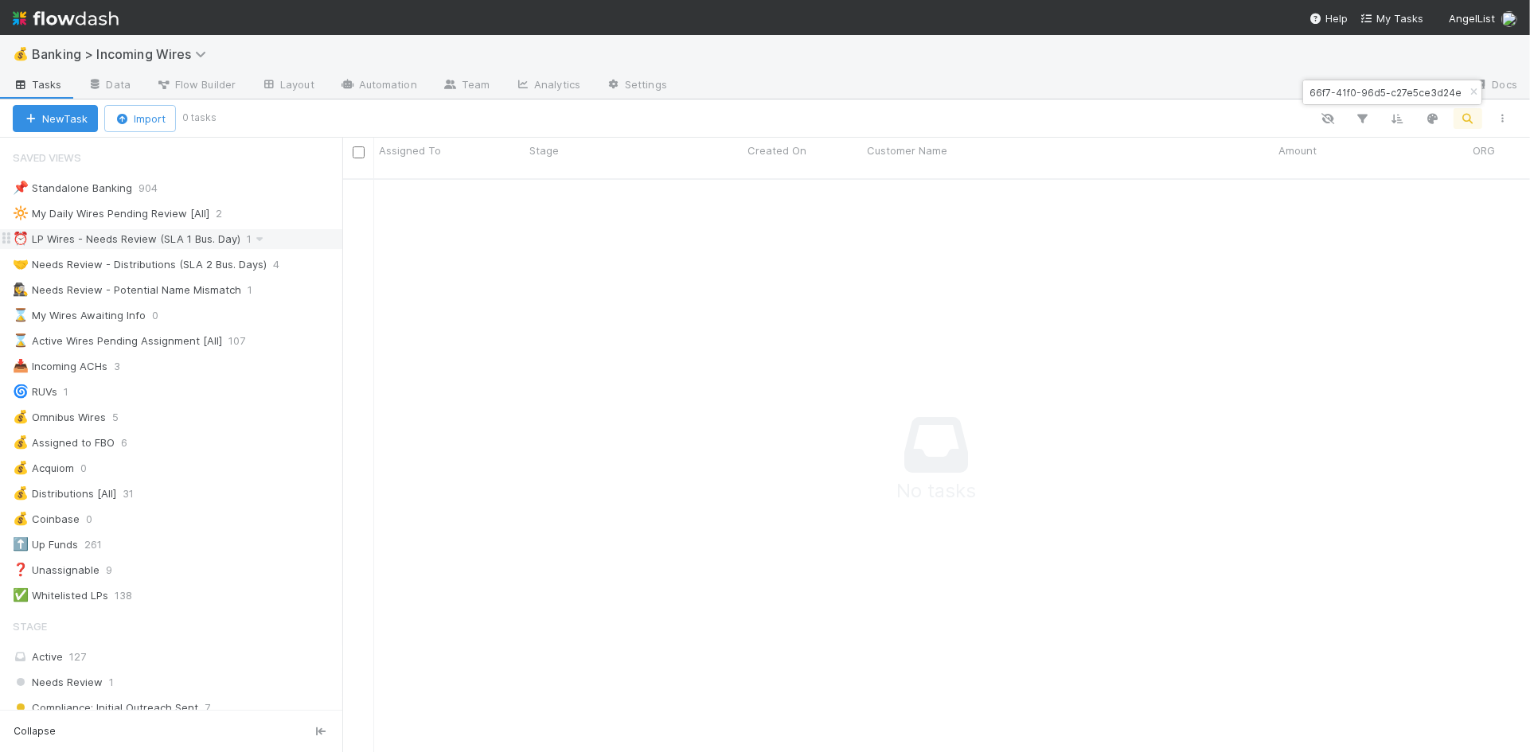
scroll to position [0, 1]
drag, startPoint x: 184, startPoint y: 243, endPoint x: 311, endPoint y: 226, distance: 128.4
click at [199, 240] on div "⏰ LP Wires - Needs Review (SLA 1 Bus. Day)" at bounding box center [127, 239] width 228 height 20
click at [1476, 90] on icon "button" at bounding box center [1473, 93] width 16 height 10
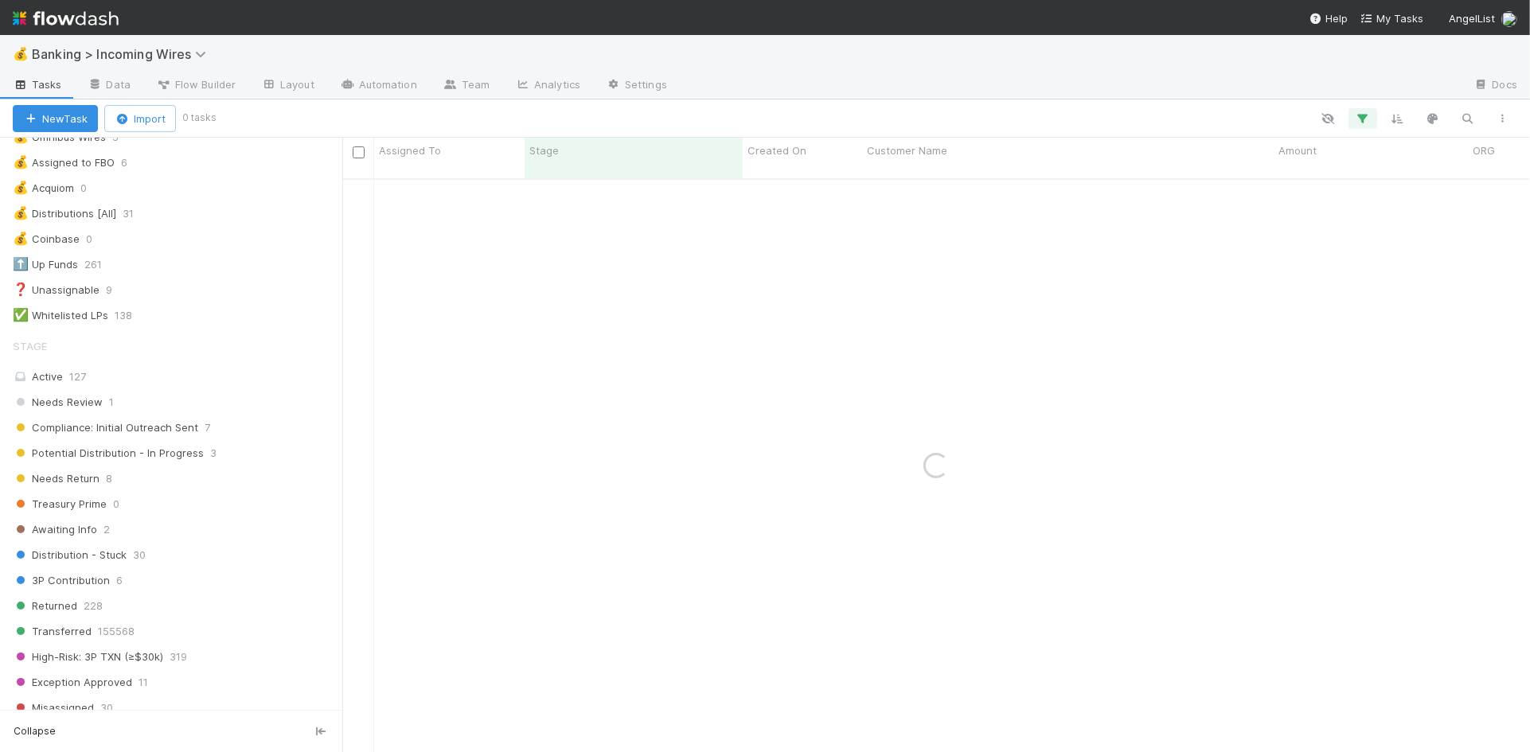
scroll to position [287, 0]
click at [171, 368] on div "Active 127" at bounding box center [175, 370] width 325 height 20
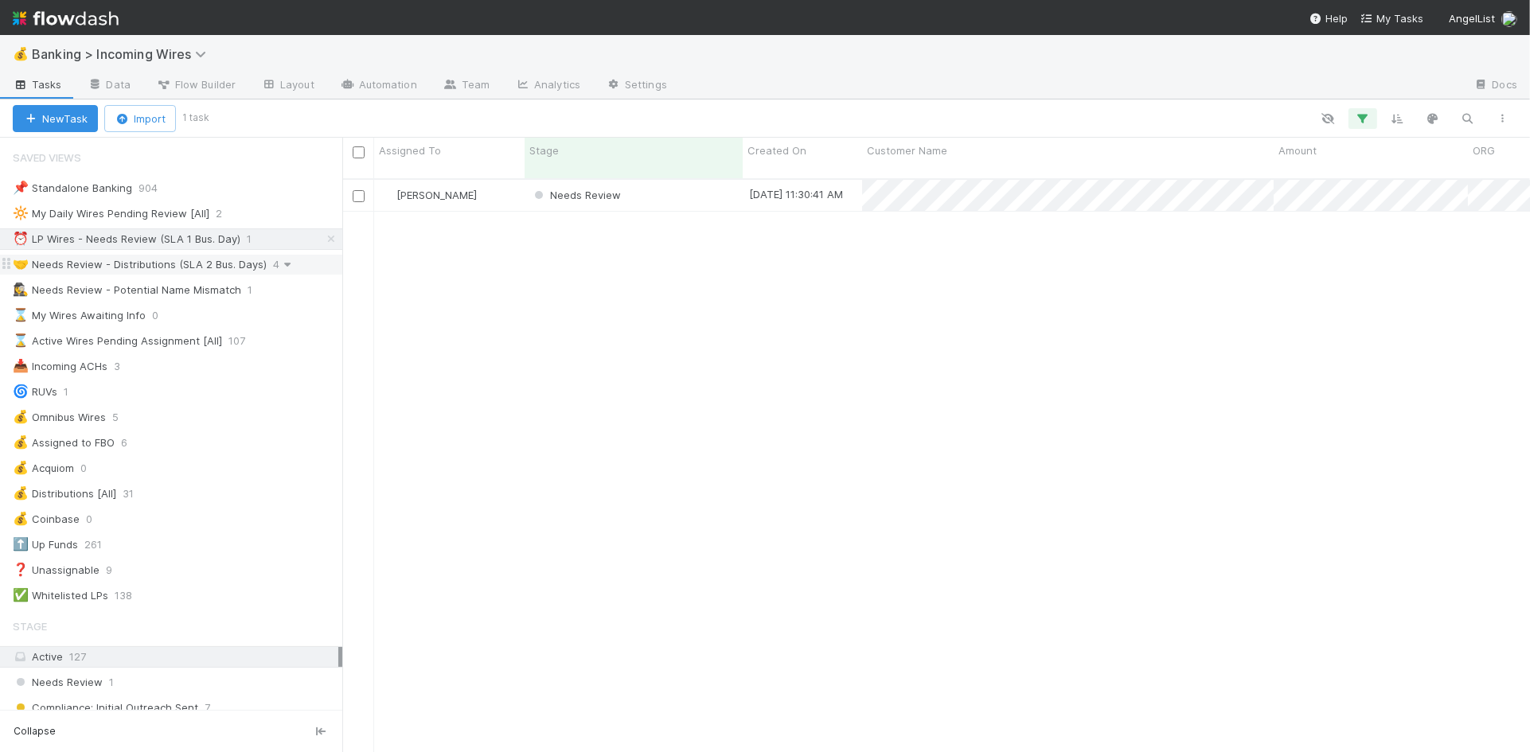
scroll to position [586, 1187]
click at [183, 267] on div "🤝 Needs Review - Distributions (SLA 2 Bus. Days)" at bounding box center [140, 265] width 254 height 20
click at [204, 266] on div "🤝 Needs Review - Distributions (SLA 2 Bus. Days)" at bounding box center [140, 265] width 254 height 20
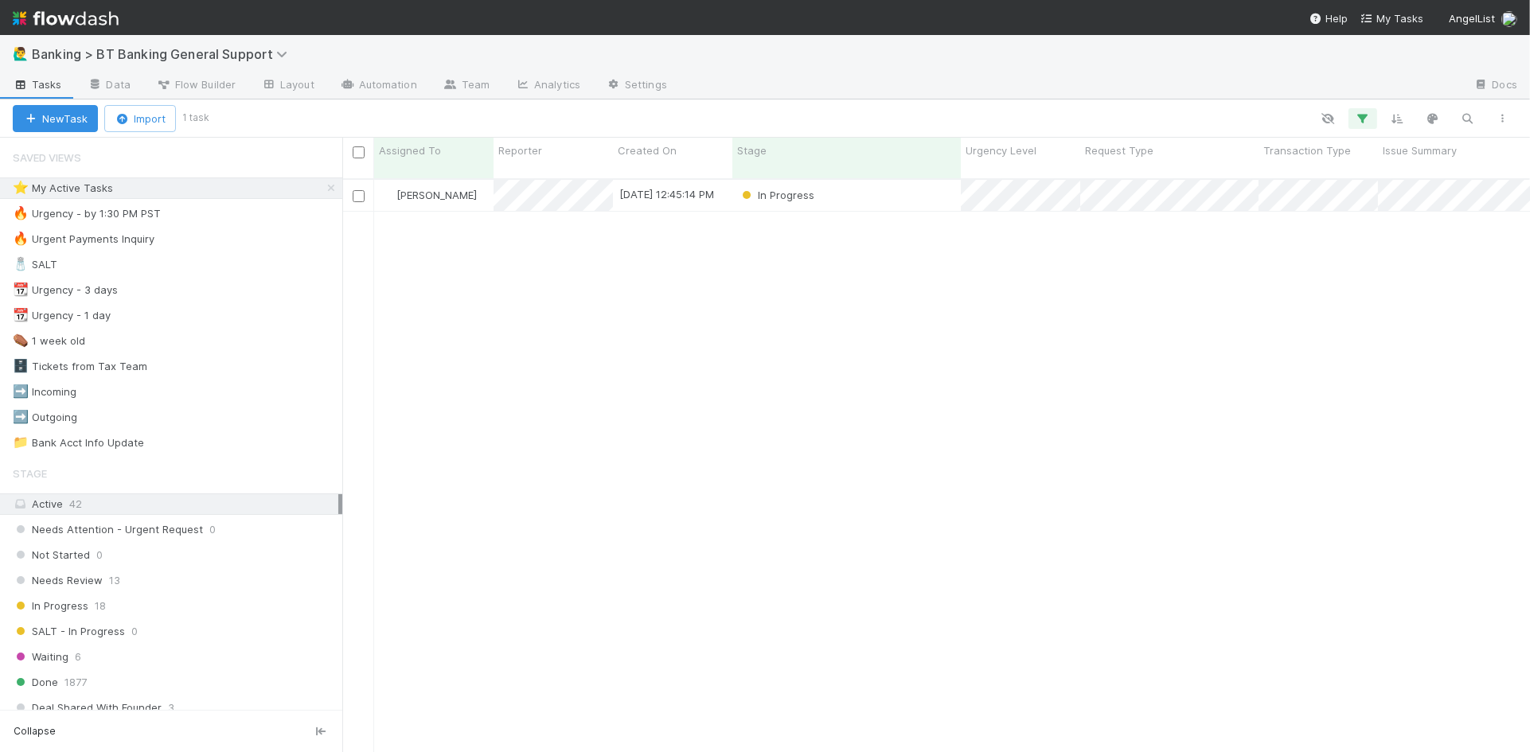
scroll to position [586, 1187]
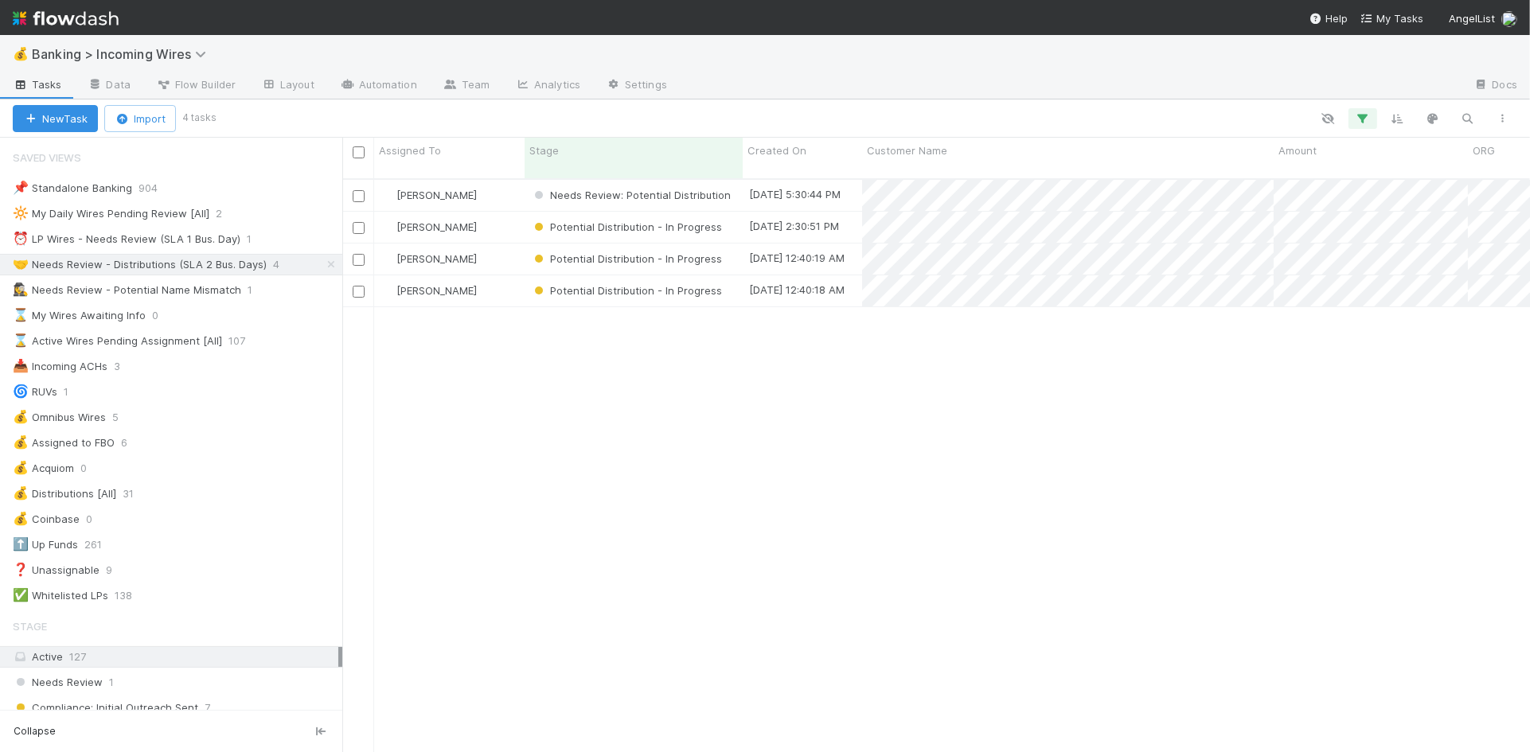
scroll to position [0, 1]
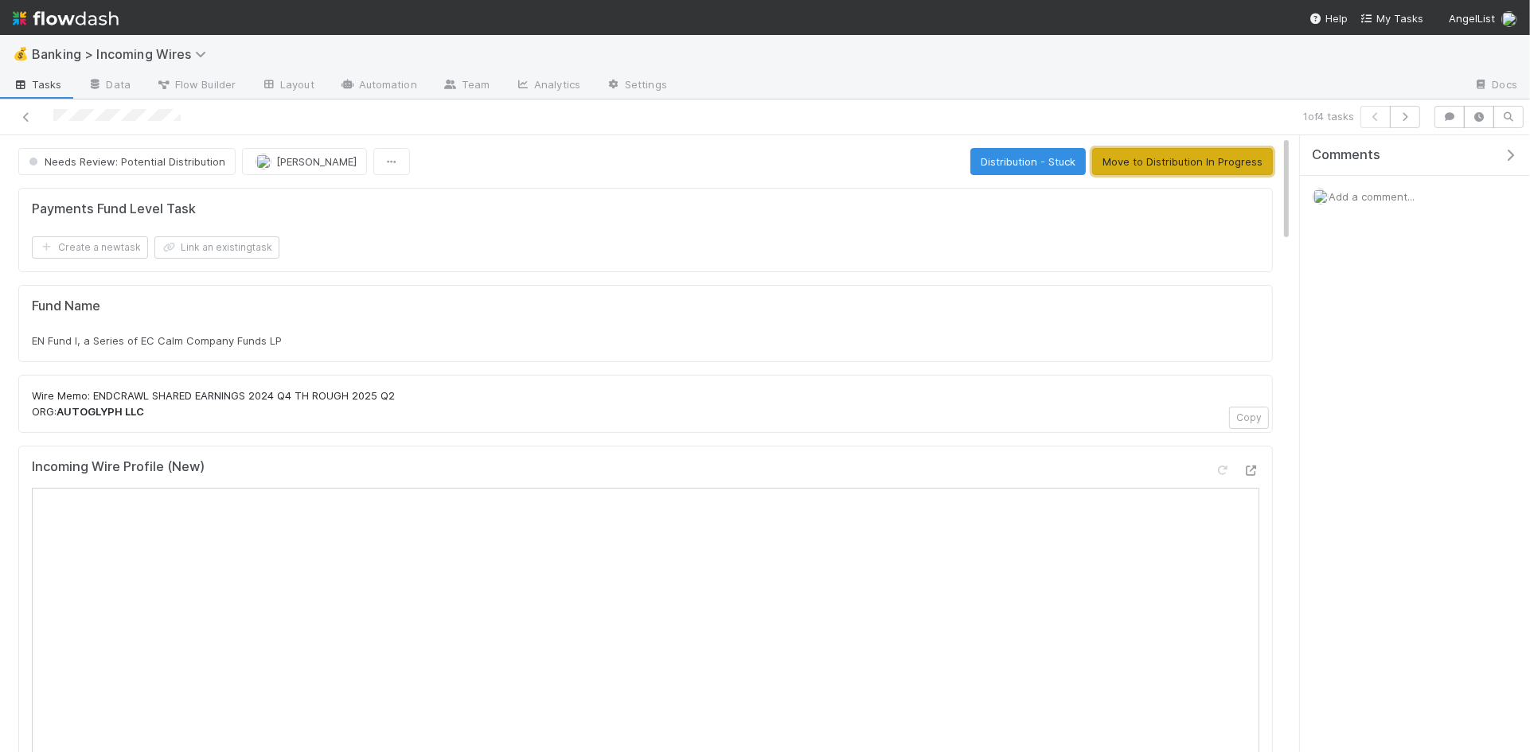
click at [1140, 165] on button "Move to Distribution In Progress" at bounding box center [1182, 161] width 181 height 27
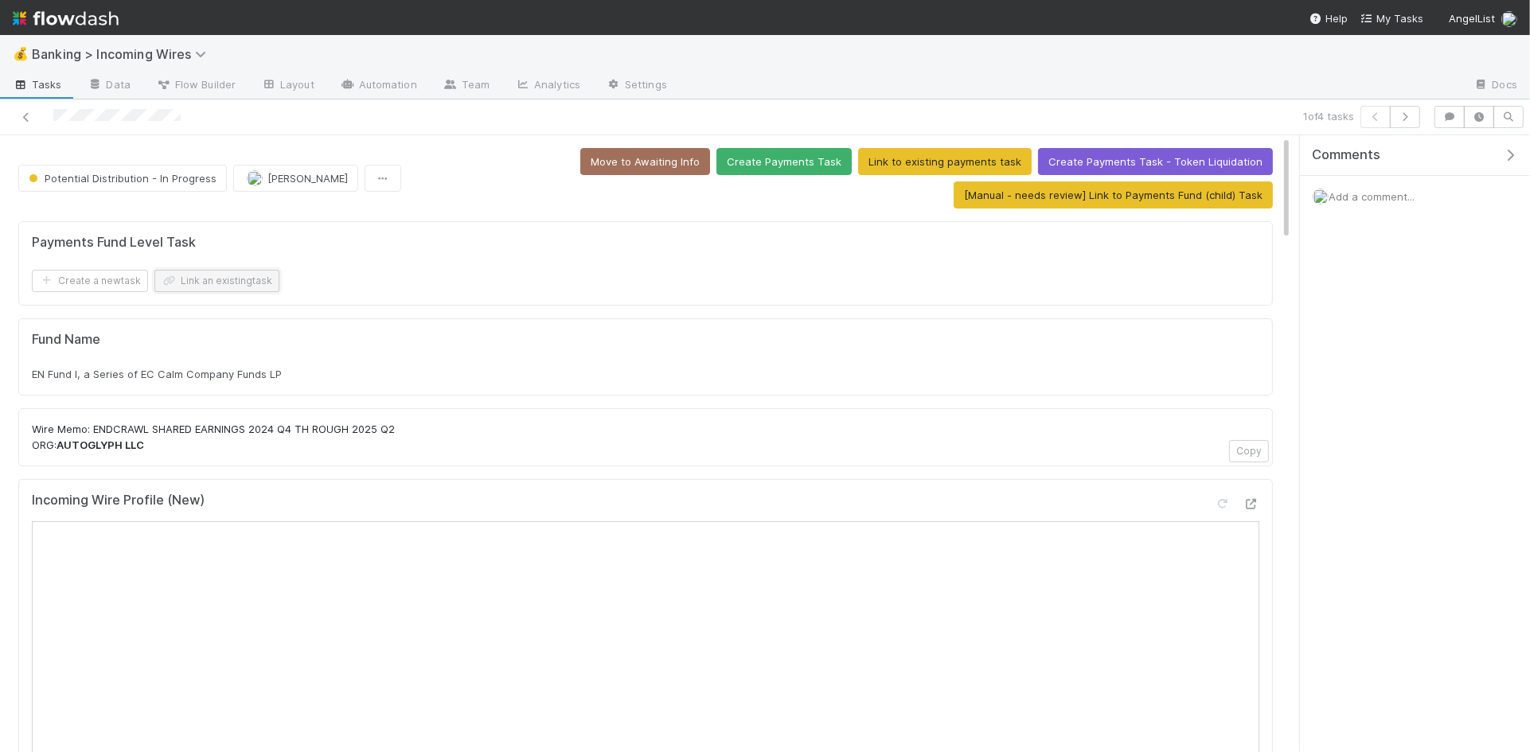
click at [249, 279] on button "Link an existing task" at bounding box center [216, 281] width 125 height 22
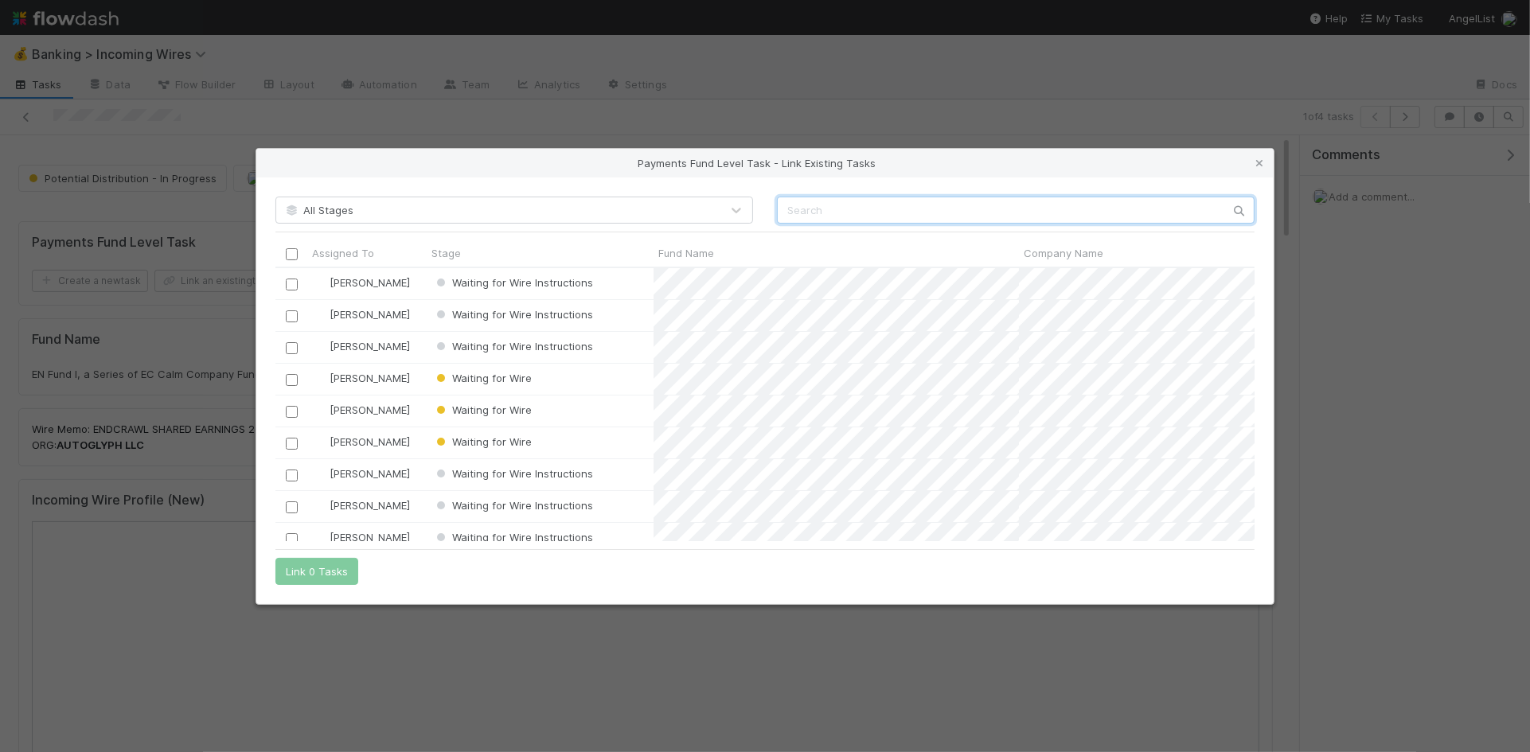
click at [855, 213] on input "text" at bounding box center [1015, 210] width 477 height 27
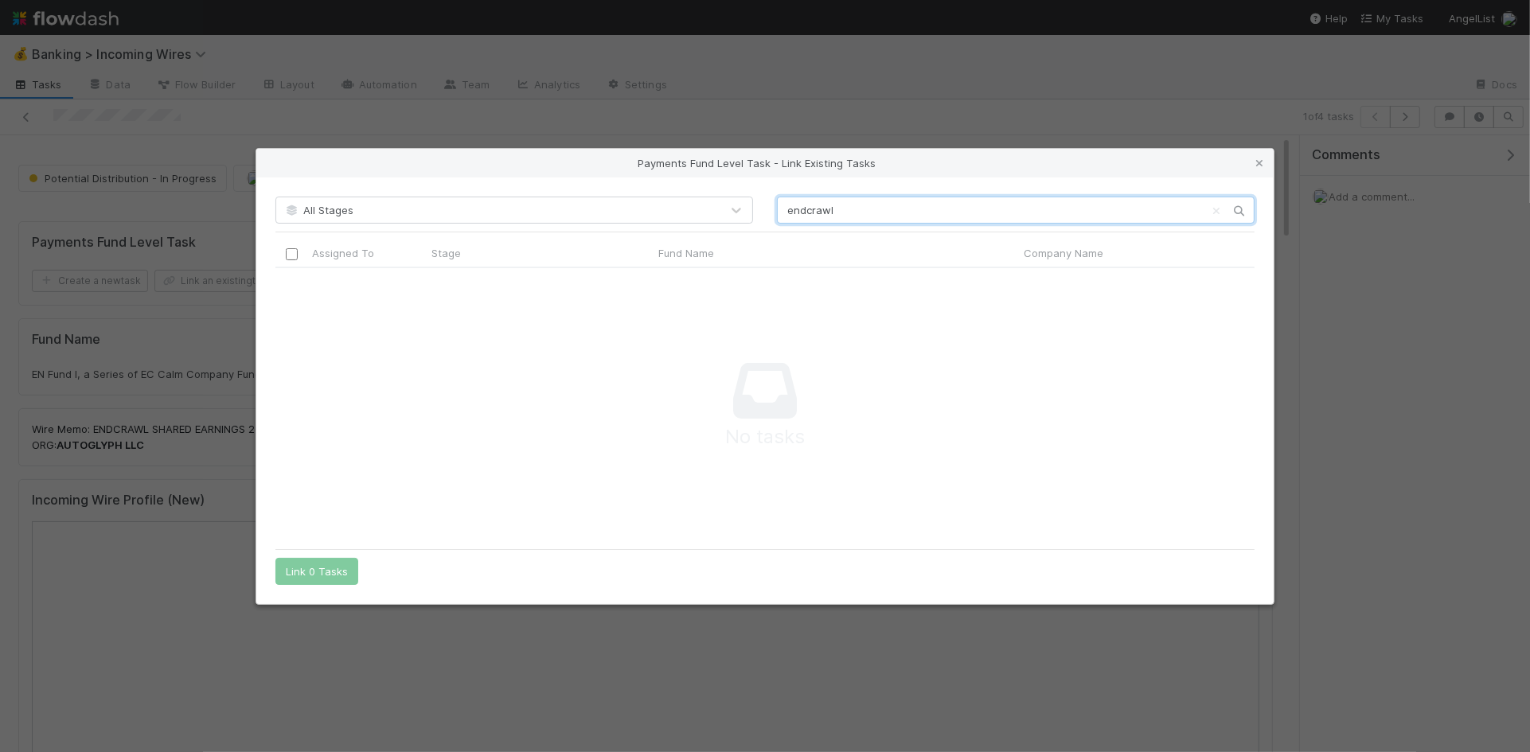
scroll to position [273, 979]
click at [801, 209] on input "endcrawl" at bounding box center [1015, 210] width 477 height 27
type input "endcrawl"
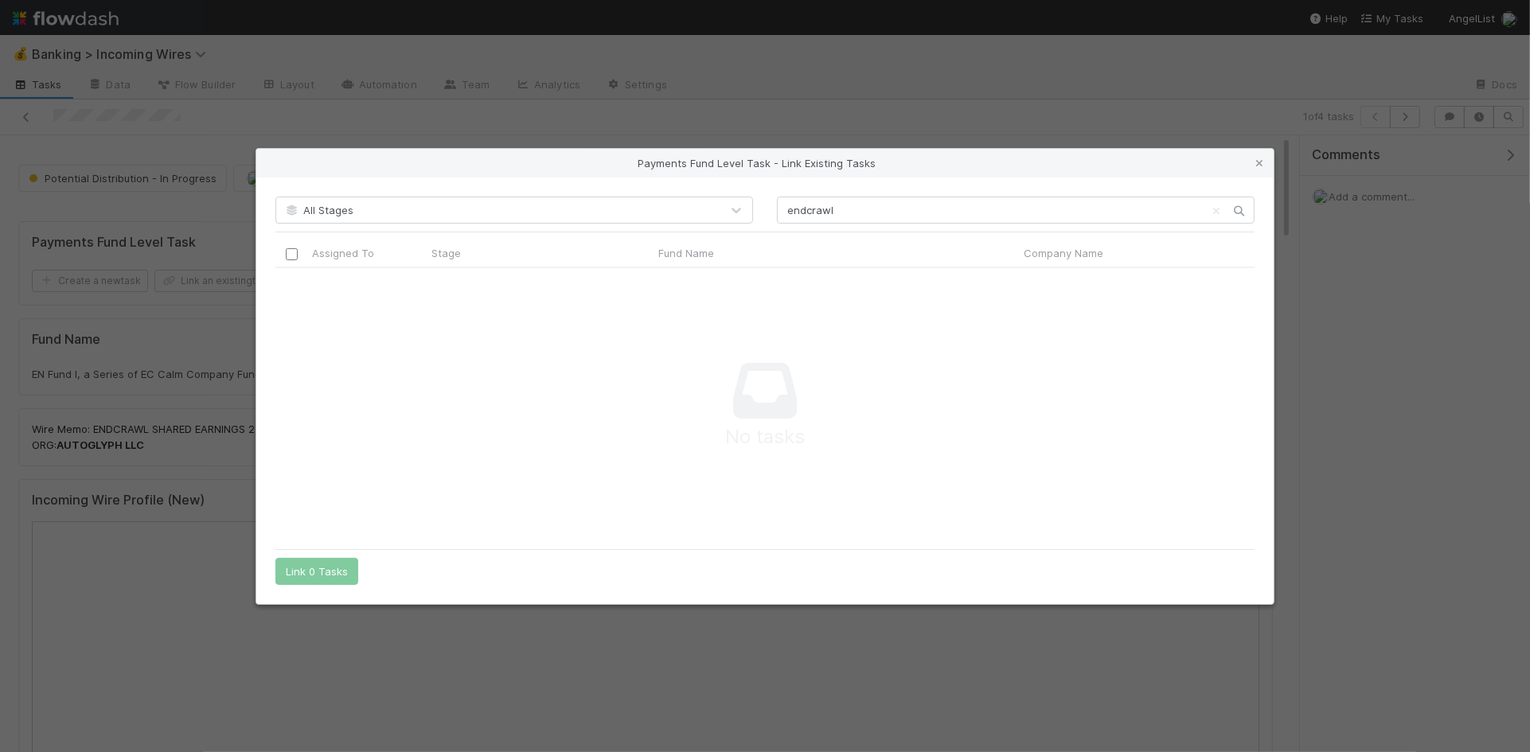
click at [1259, 162] on icon at bounding box center [1259, 163] width 16 height 10
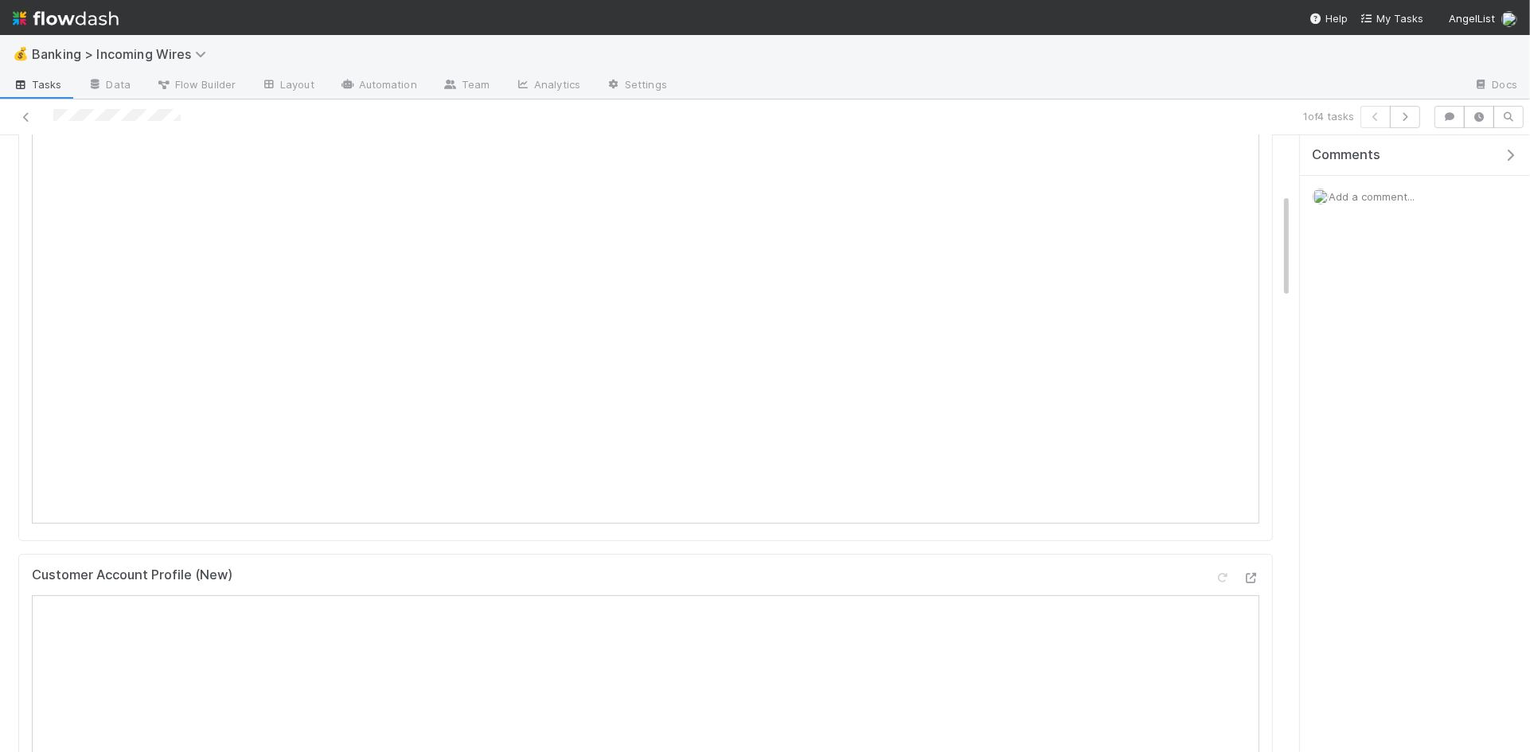
scroll to position [0, 0]
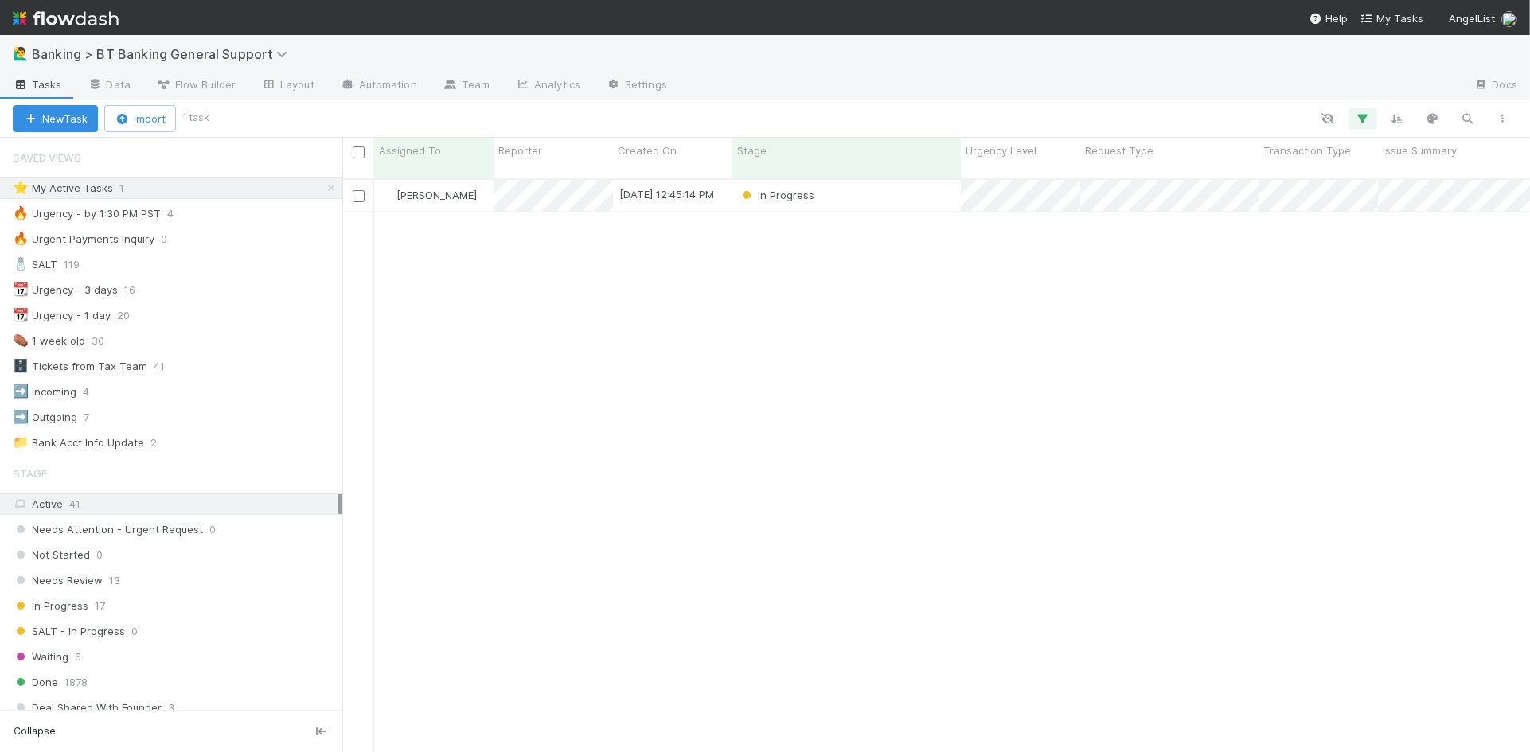
scroll to position [0, 1]
